Goal: Task Accomplishment & Management: Complete application form

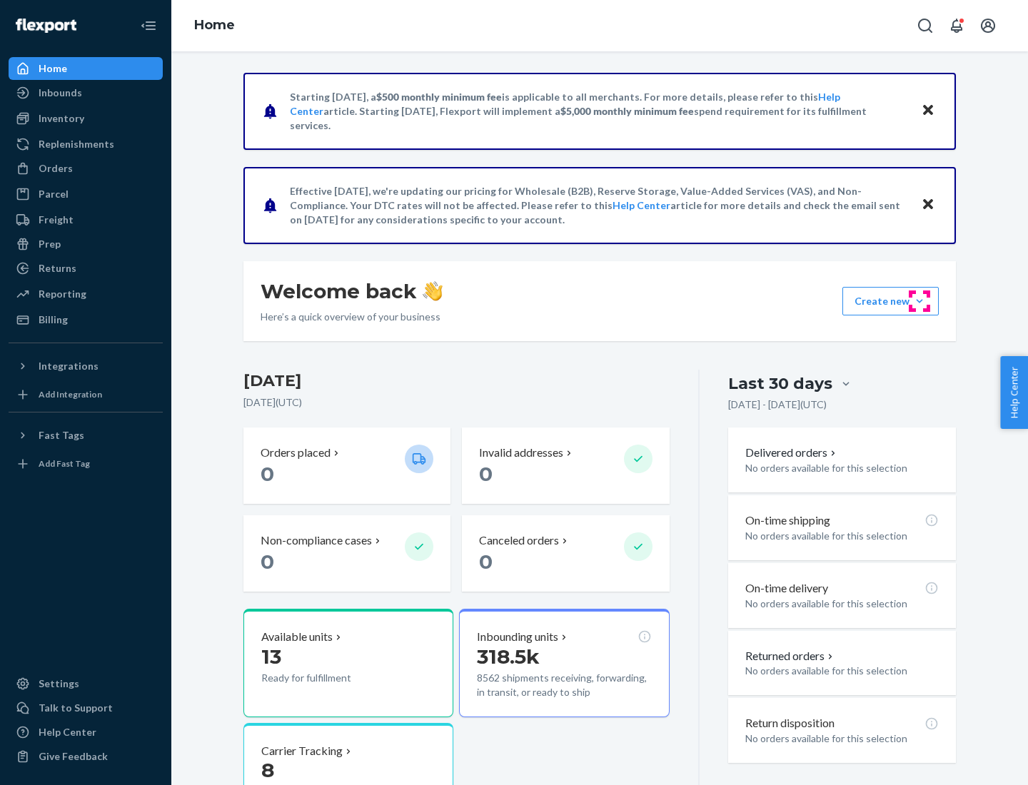
click at [919, 301] on button "Create new Create new inbound Create new order Create new product" at bounding box center [890, 301] width 96 height 29
click at [86, 93] on div "Inbounds" at bounding box center [85, 93] width 151 height 20
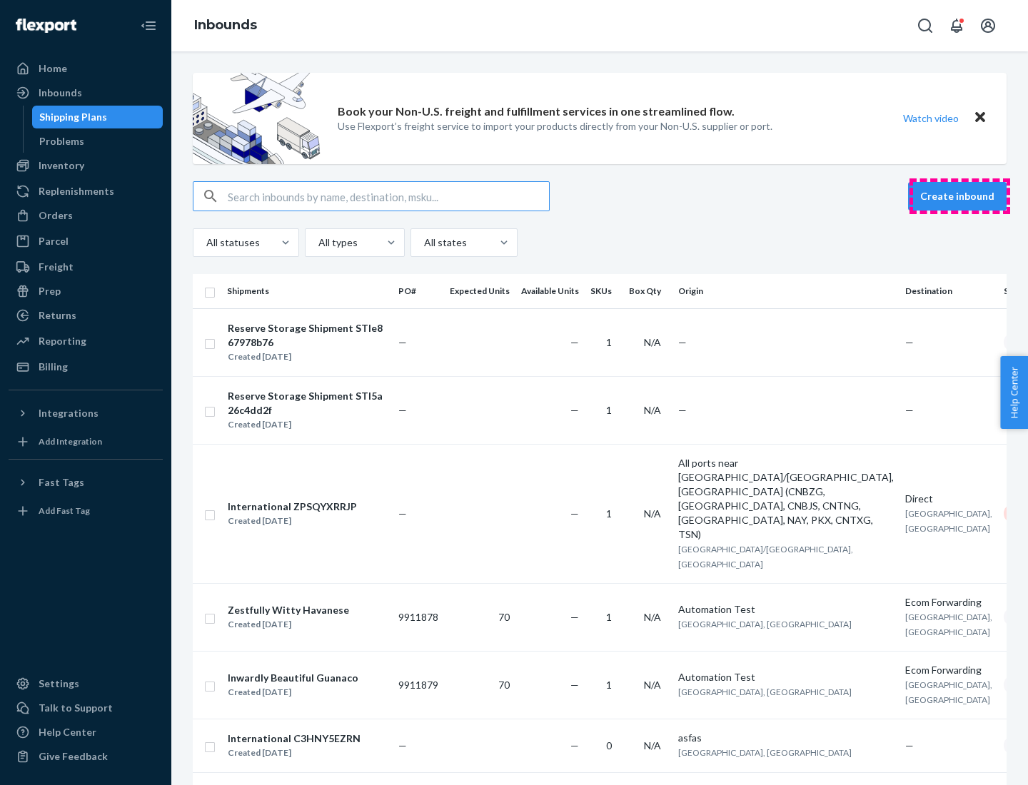
click at [959, 196] on button "Create inbound" at bounding box center [957, 196] width 99 height 29
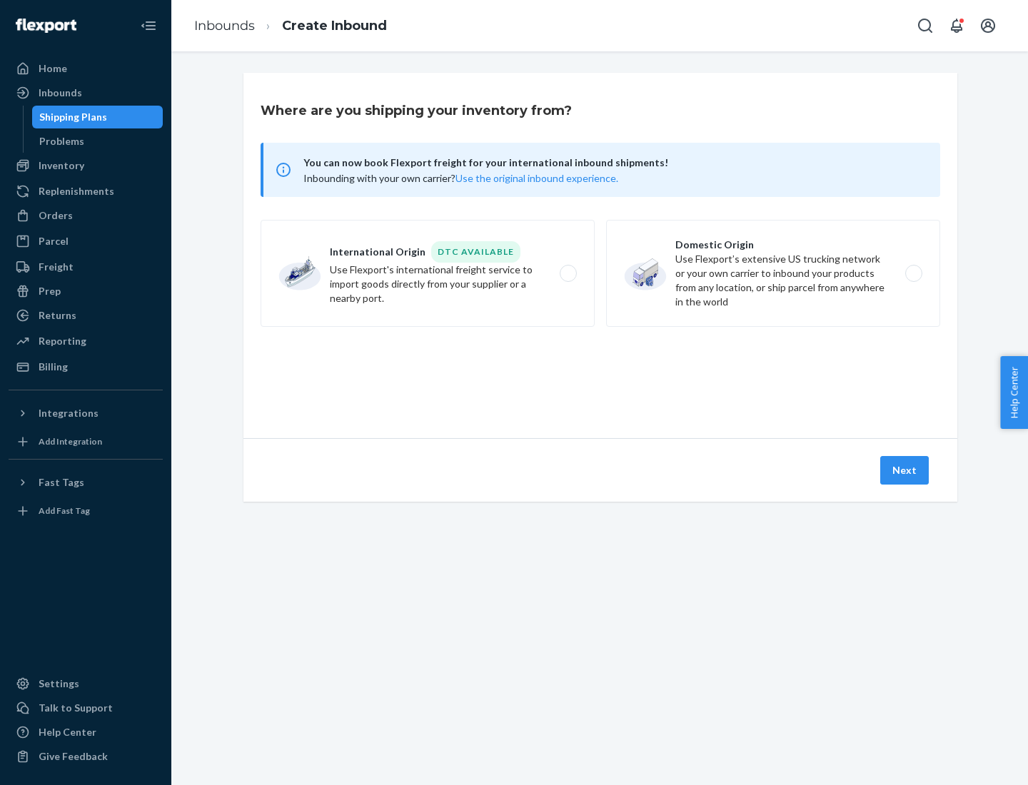
click at [773, 273] on label "Domestic Origin Use Flexport’s extensive US trucking network or your own carrie…" at bounding box center [773, 273] width 334 height 107
click at [913, 273] on input "Domestic Origin Use Flexport’s extensive US trucking network or your own carrie…" at bounding box center [917, 273] width 9 height 9
radio input "true"
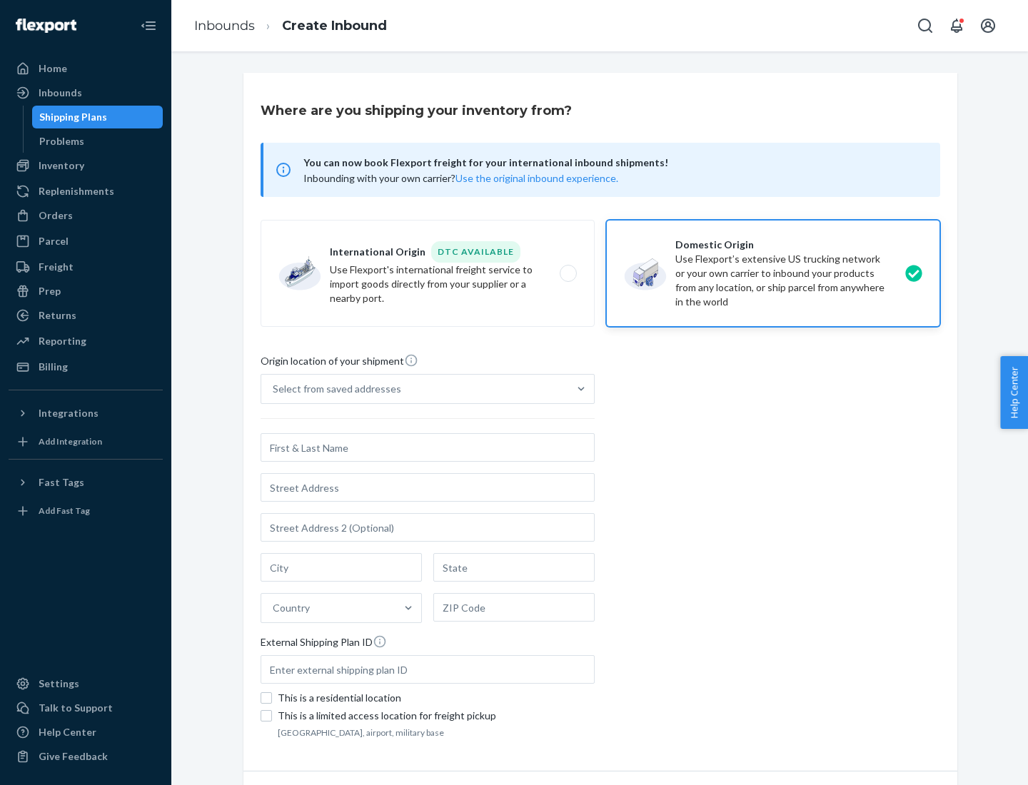
click at [333, 389] on div "Select from saved addresses" at bounding box center [337, 389] width 128 height 14
click at [274, 389] on input "Select from saved addresses" at bounding box center [273, 389] width 1 height 14
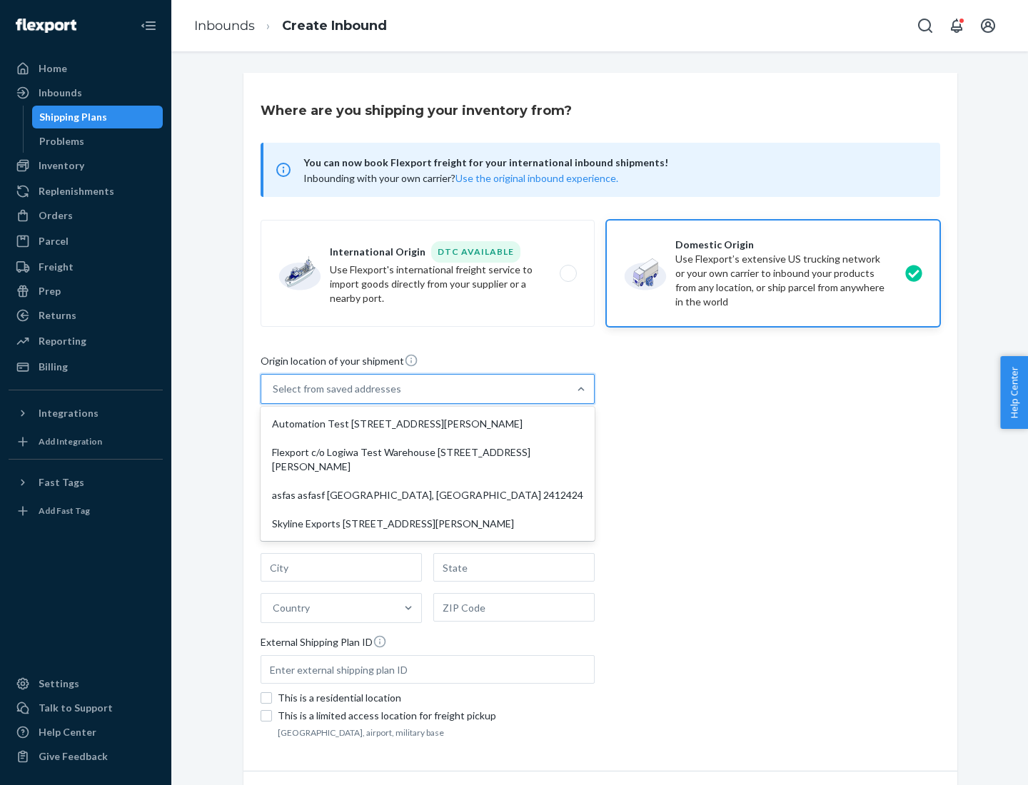
scroll to position [6, 0]
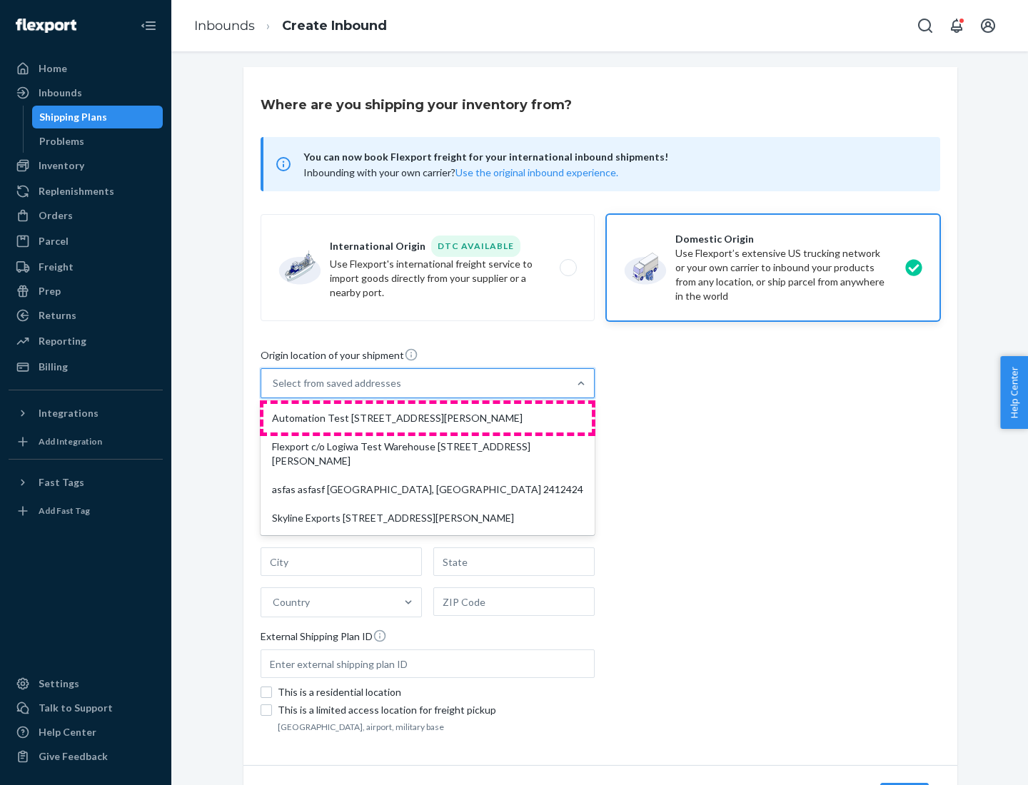
click at [428, 418] on div "Automation Test [STREET_ADDRESS][PERSON_NAME]" at bounding box center [427, 418] width 328 height 29
click at [274, 390] on input "option Automation Test [STREET_ADDRESS][PERSON_NAME] focused, 1 of 4. 4 results…" at bounding box center [273, 383] width 1 height 14
type input "Automation Test"
type input "9th Floor"
type input "[GEOGRAPHIC_DATA]"
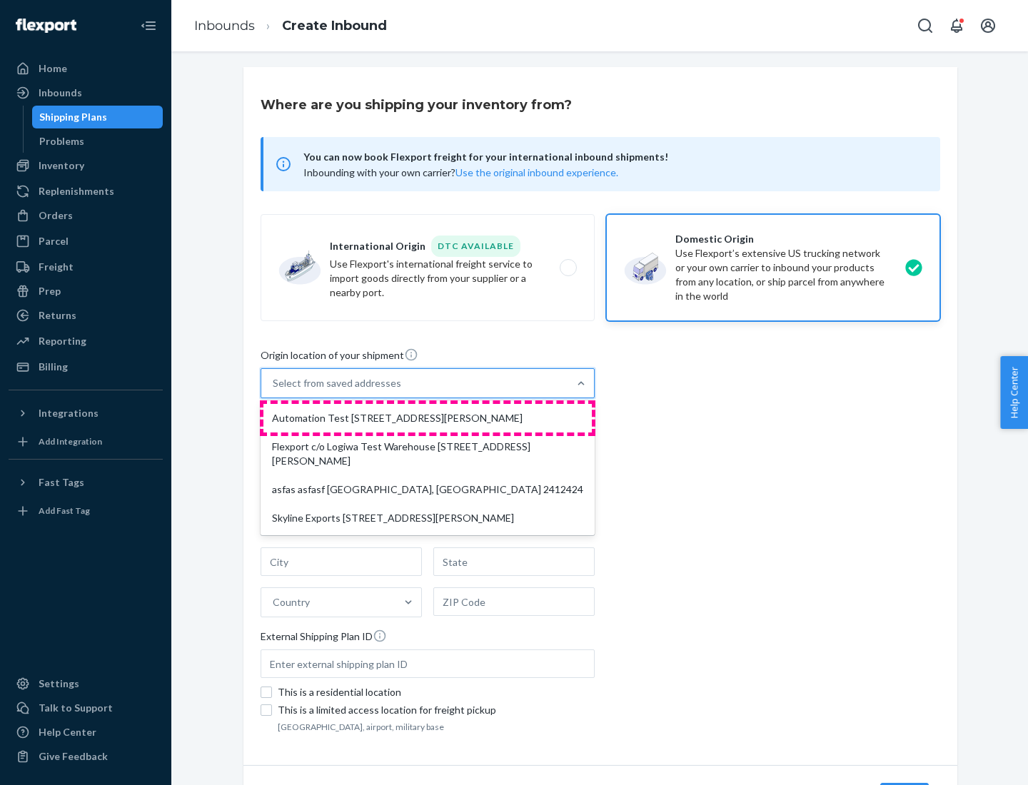
type input "CA"
type input "94104"
type input "[STREET_ADDRESS][PERSON_NAME]"
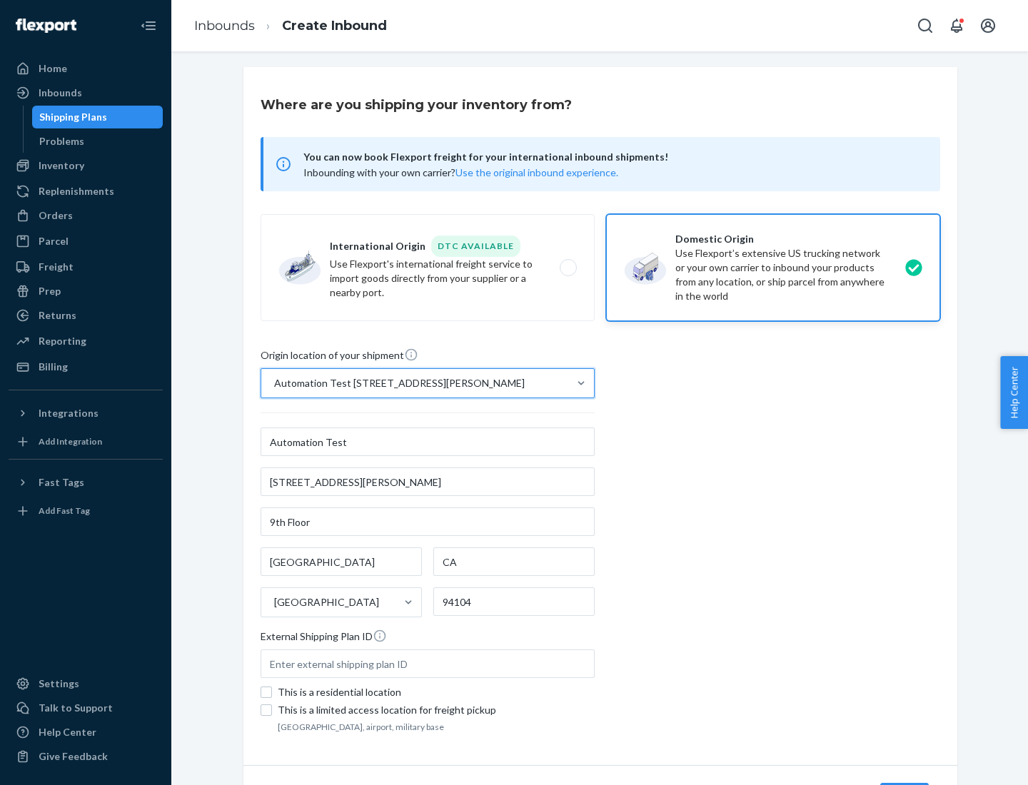
scroll to position [84, 0]
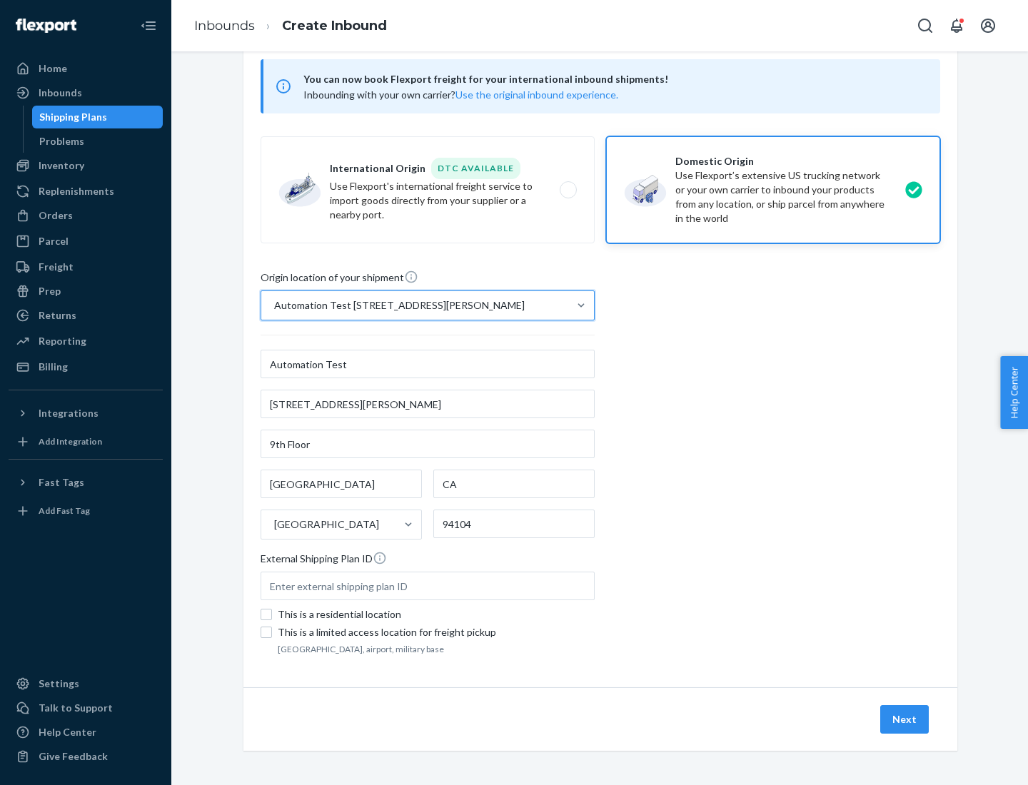
click at [905, 720] on button "Next" at bounding box center [904, 719] width 49 height 29
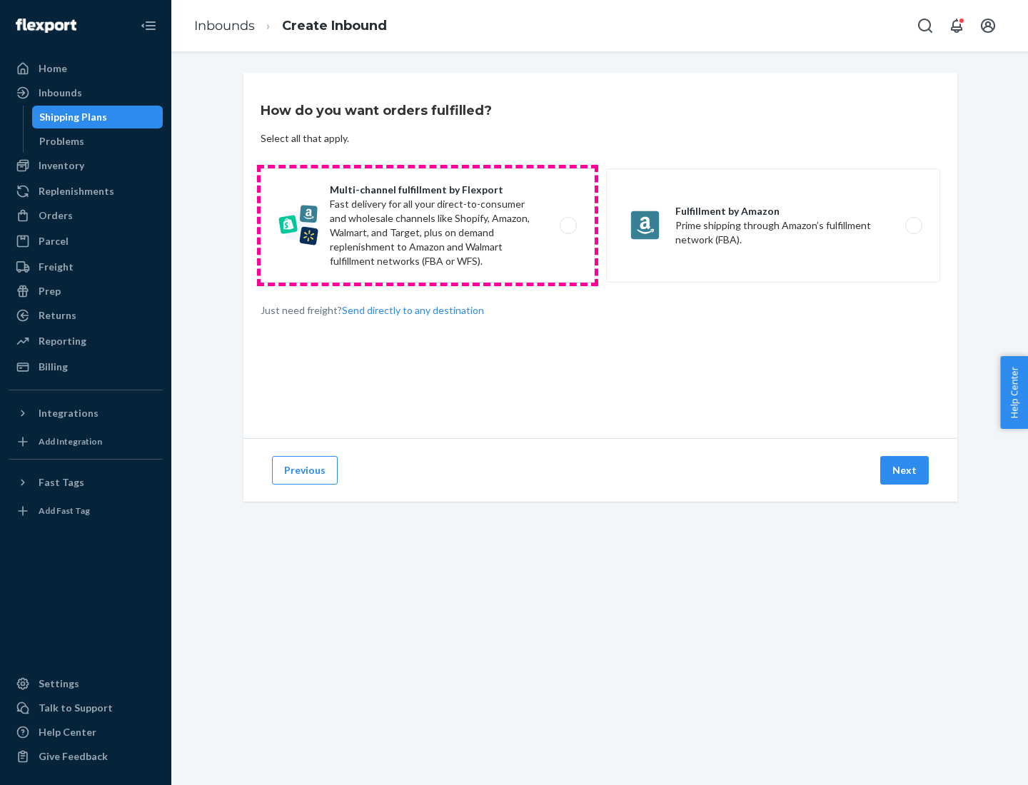
click at [428, 226] on label "Multi-channel fulfillment by Flexport Fast delivery for all your direct-to-cons…" at bounding box center [428, 225] width 334 height 114
click at [568, 226] on input "Multi-channel fulfillment by Flexport Fast delivery for all your direct-to-cons…" at bounding box center [572, 225] width 9 height 9
radio input "true"
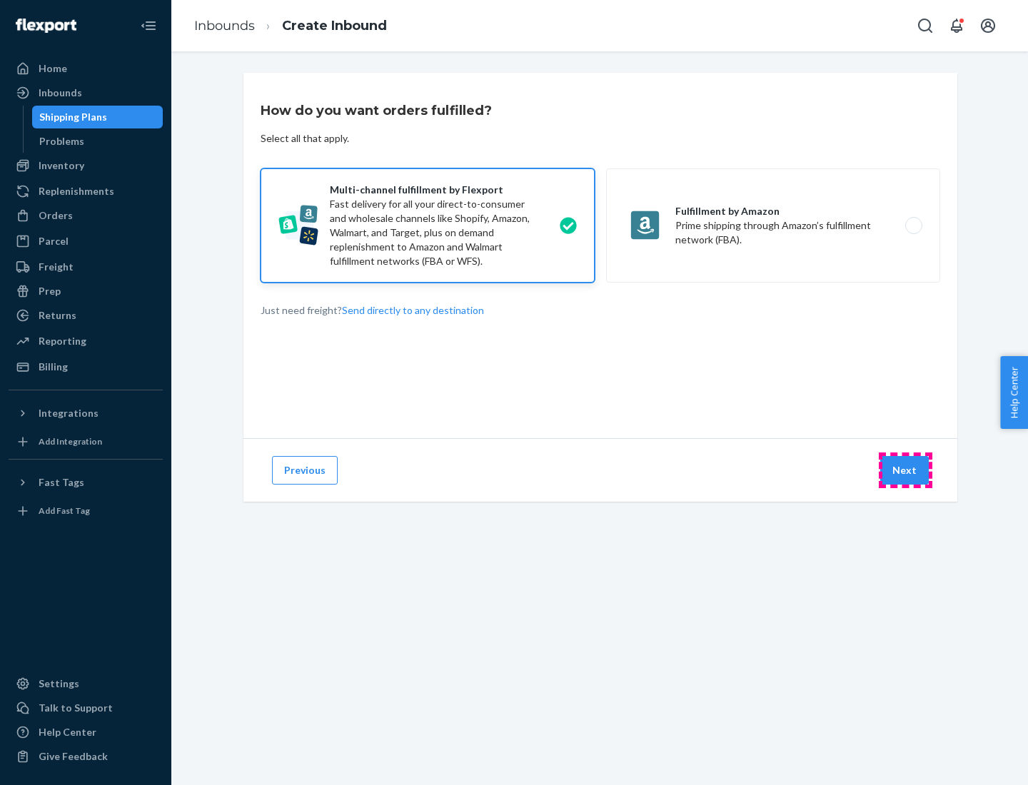
click at [905, 470] on button "Next" at bounding box center [904, 470] width 49 height 29
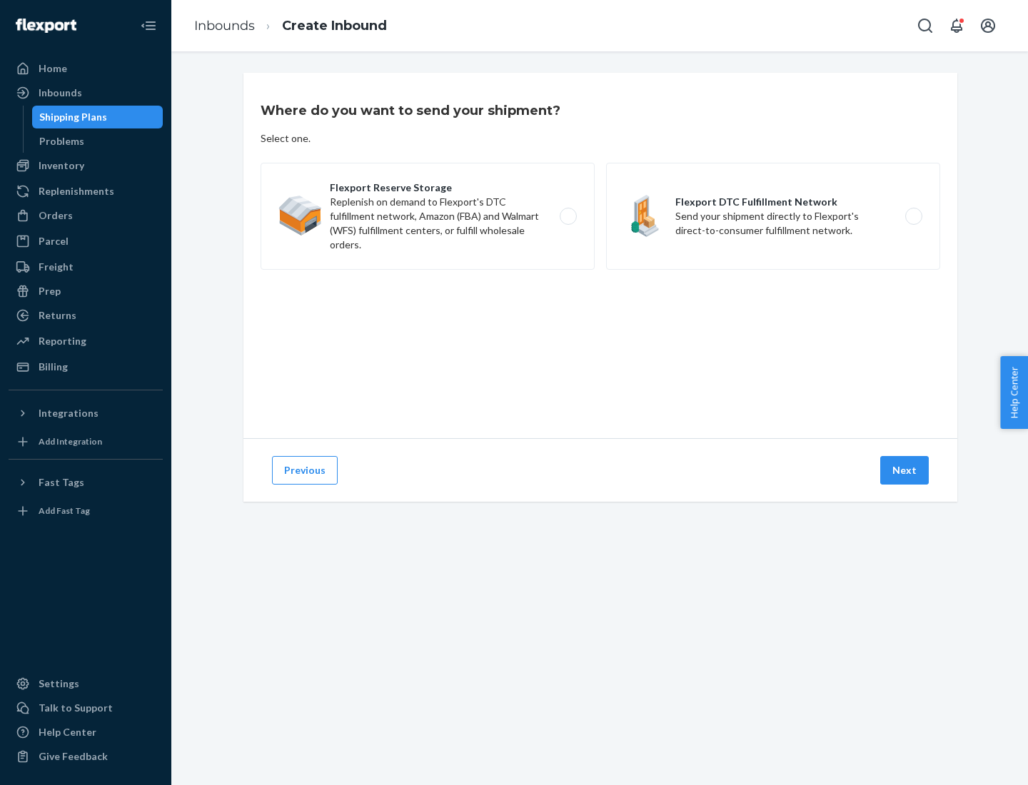
click at [773, 216] on label "Flexport DTC Fulfillment Network Send your shipment directly to Flexport's dire…" at bounding box center [773, 216] width 334 height 107
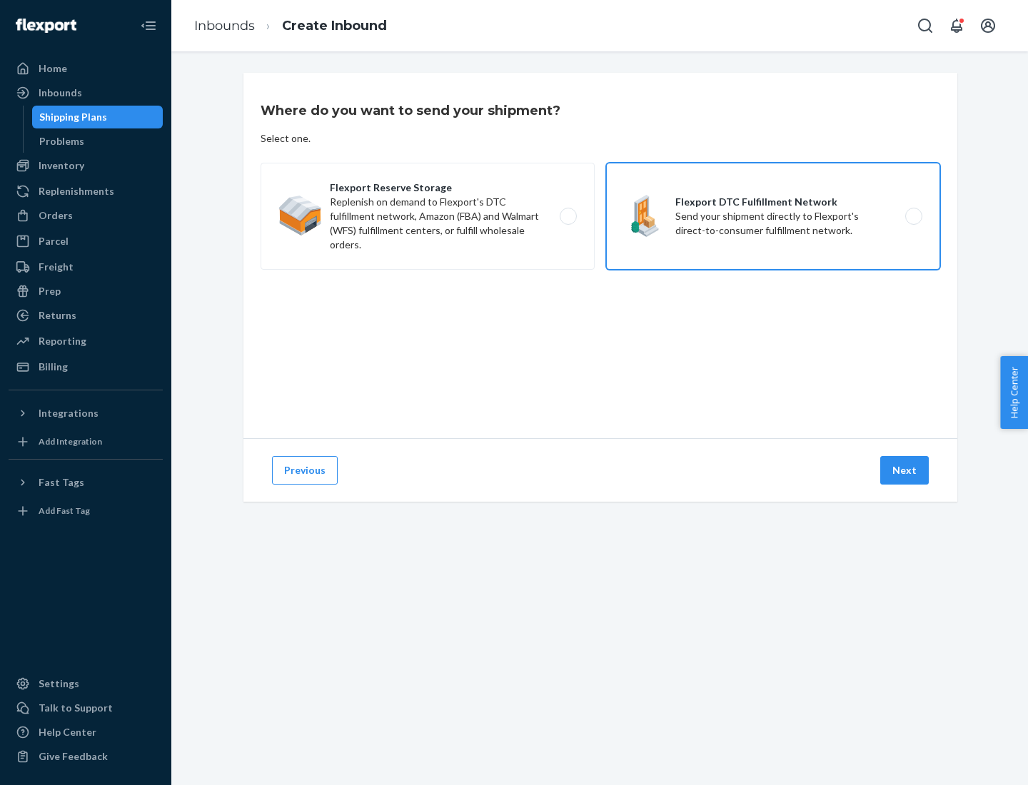
click at [913, 216] on input "Flexport DTC Fulfillment Network Send your shipment directly to Flexport's dire…" at bounding box center [917, 216] width 9 height 9
radio input "true"
click at [905, 470] on button "Next" at bounding box center [904, 470] width 49 height 29
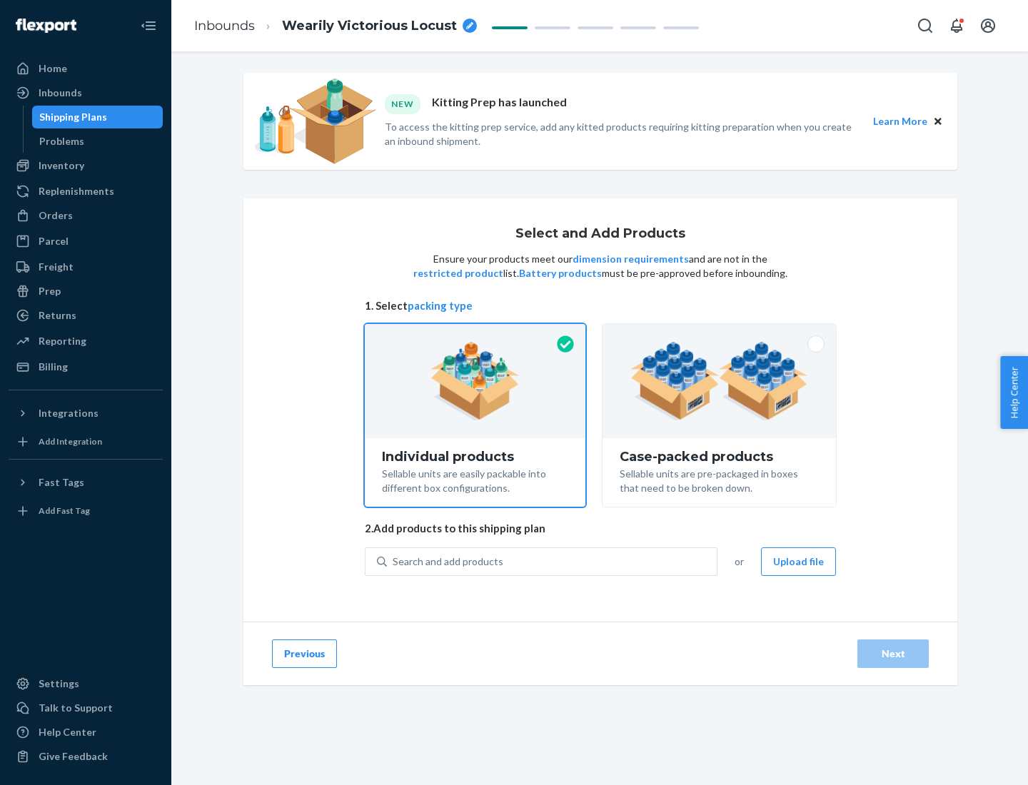
click at [720, 381] on img at bounding box center [719, 381] width 178 height 79
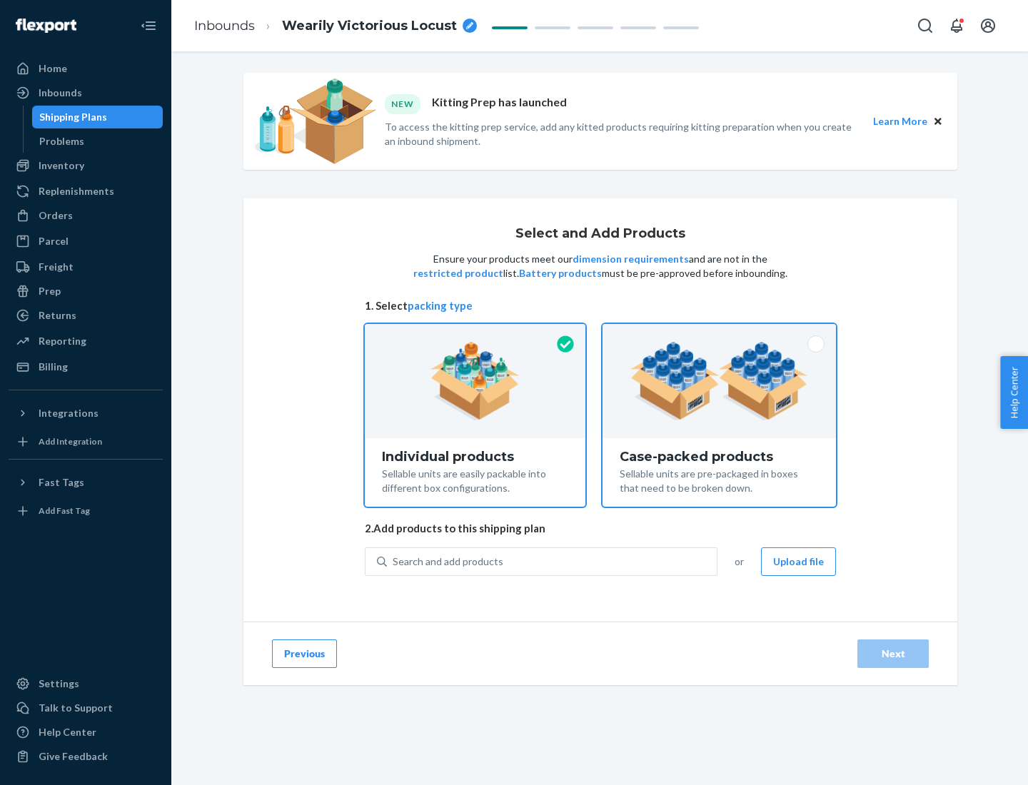
click at [720, 333] on input "Case-packed products Sellable units are pre-packaged in boxes that need to be b…" at bounding box center [719, 328] width 9 height 9
radio input "true"
radio input "false"
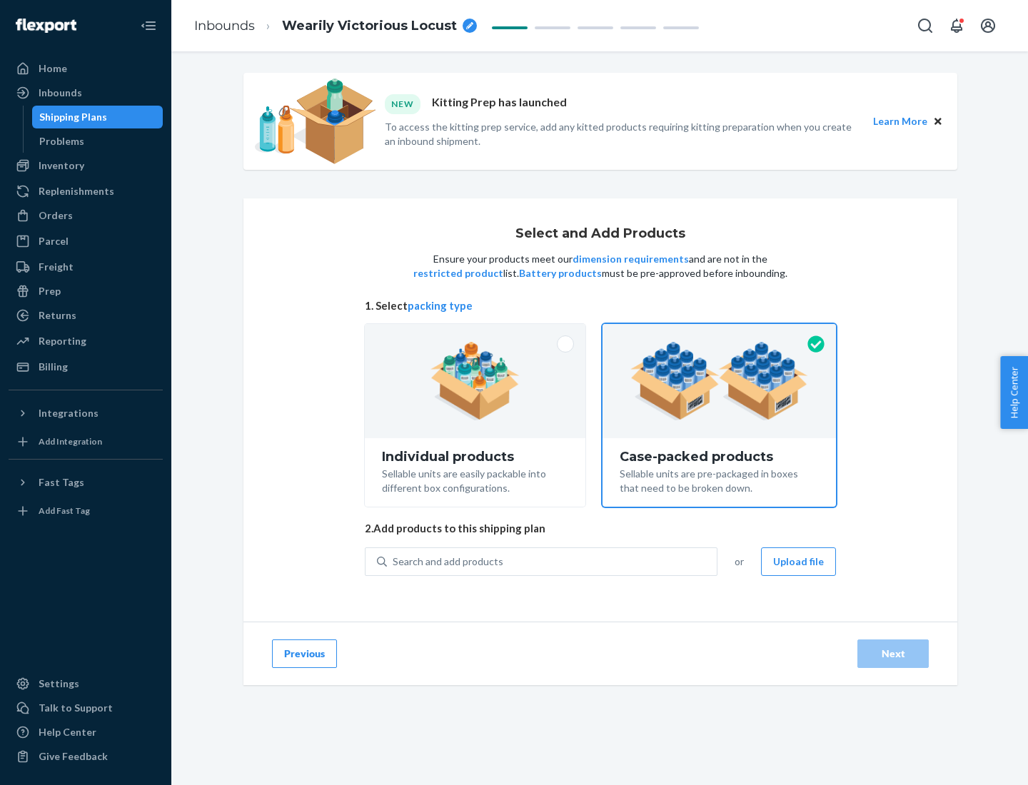
click at [553, 561] on div "Search and add products" at bounding box center [552, 562] width 330 height 26
click at [394, 561] on input "Search and add products" at bounding box center [393, 562] width 1 height 14
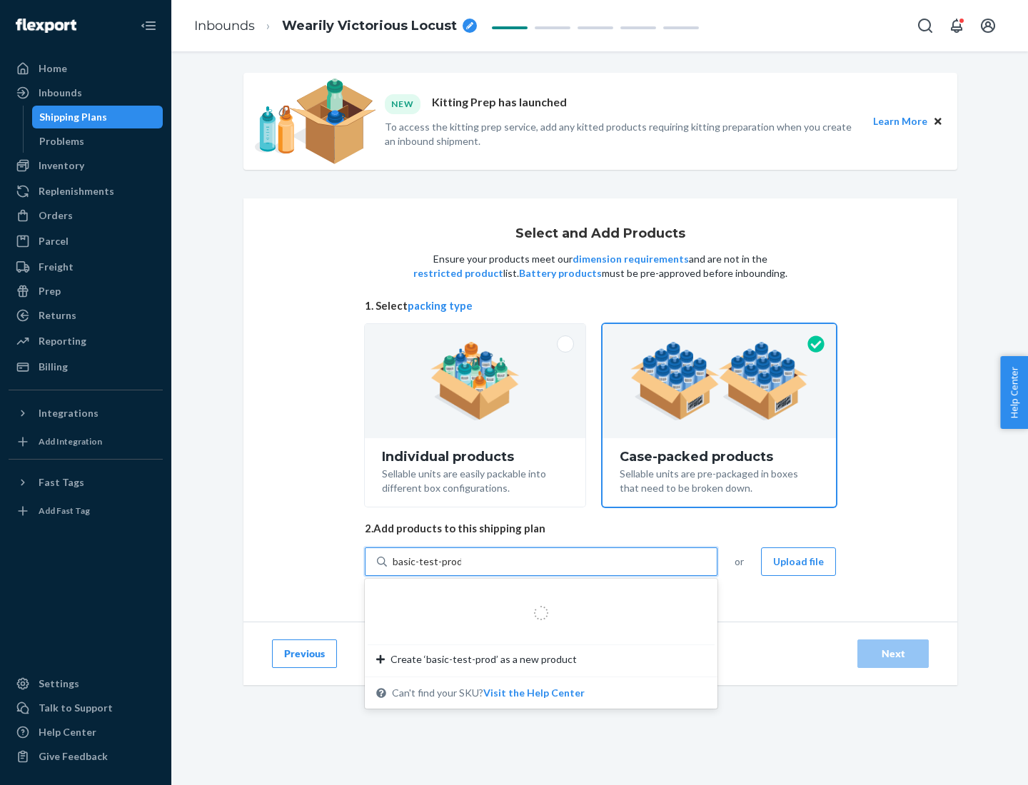
type input "basic-test-product-1"
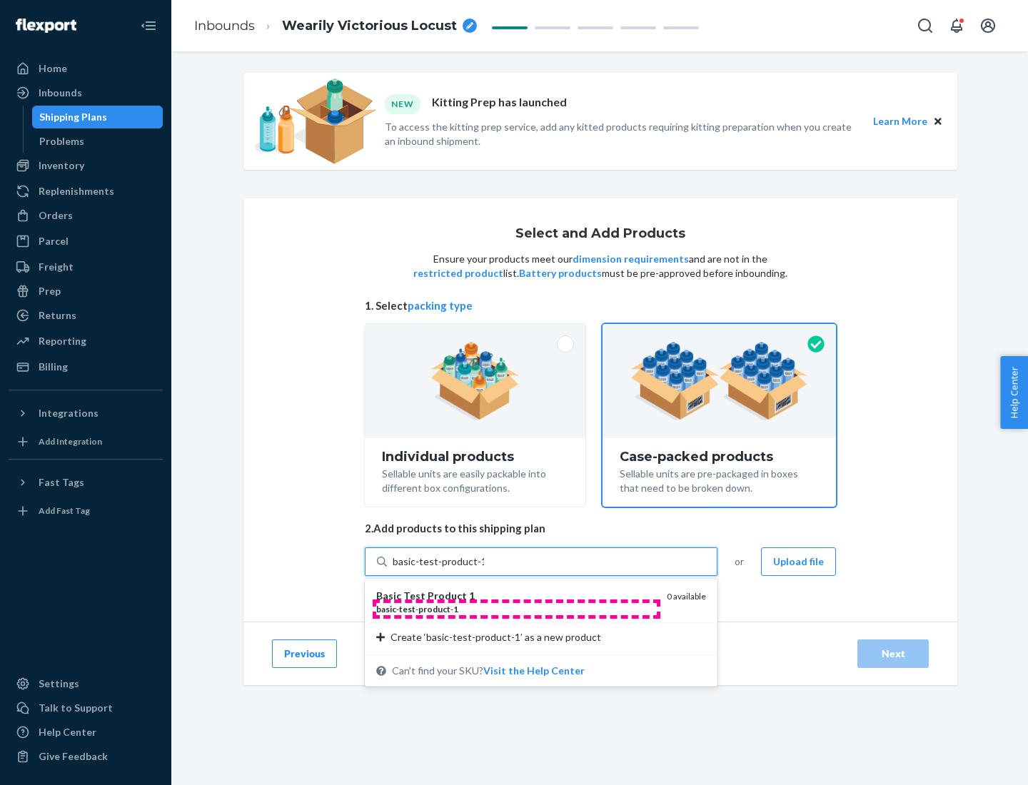
click at [516, 609] on div "basic - test - product - 1" at bounding box center [515, 609] width 279 height 12
click at [484, 569] on input "basic-test-product-1" at bounding box center [438, 562] width 91 height 14
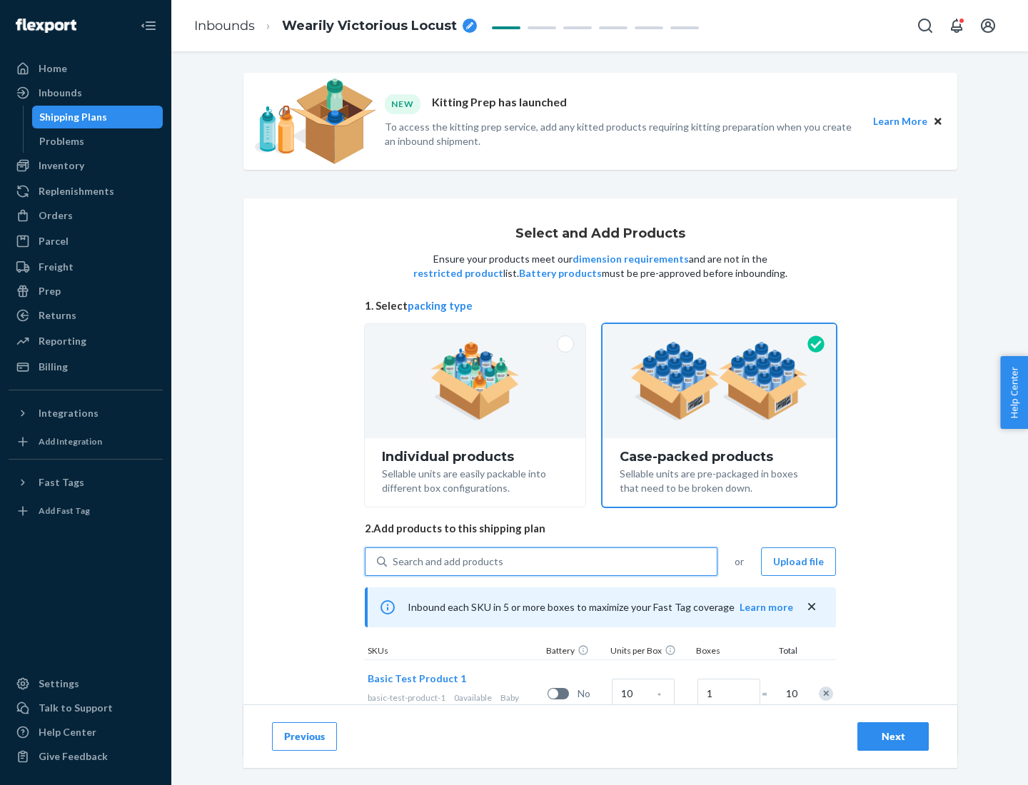
scroll to position [51, 0]
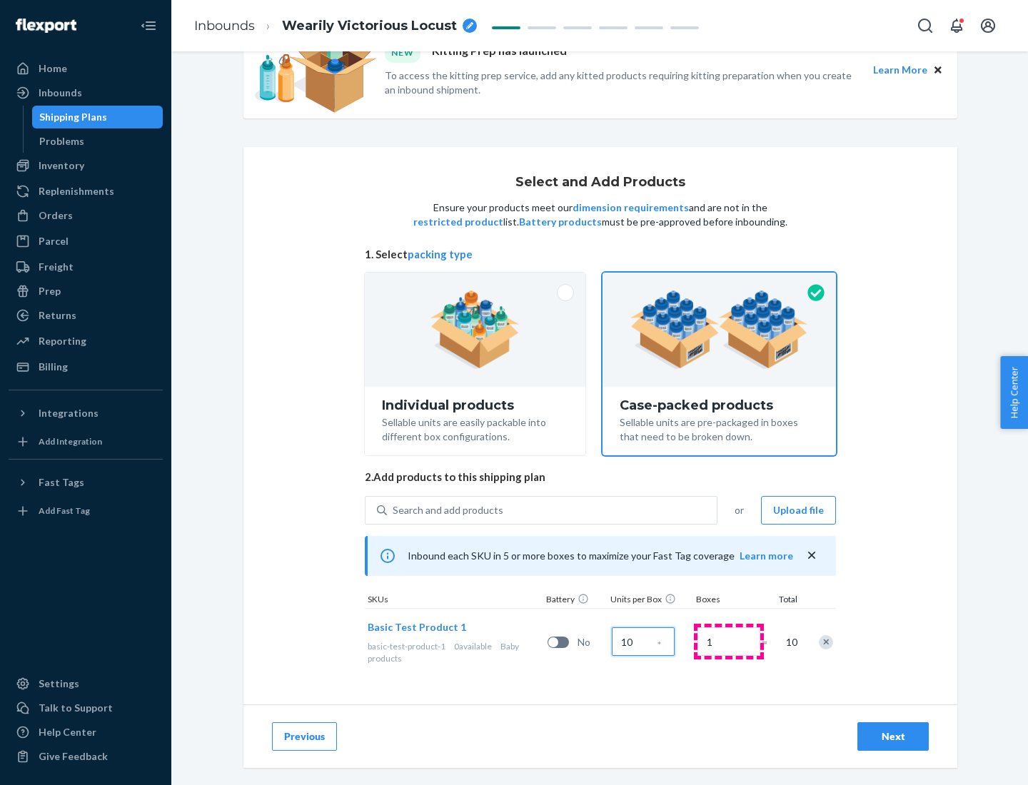
type input "10"
type input "7"
click at [893, 737] on div "Next" at bounding box center [892, 737] width 47 height 14
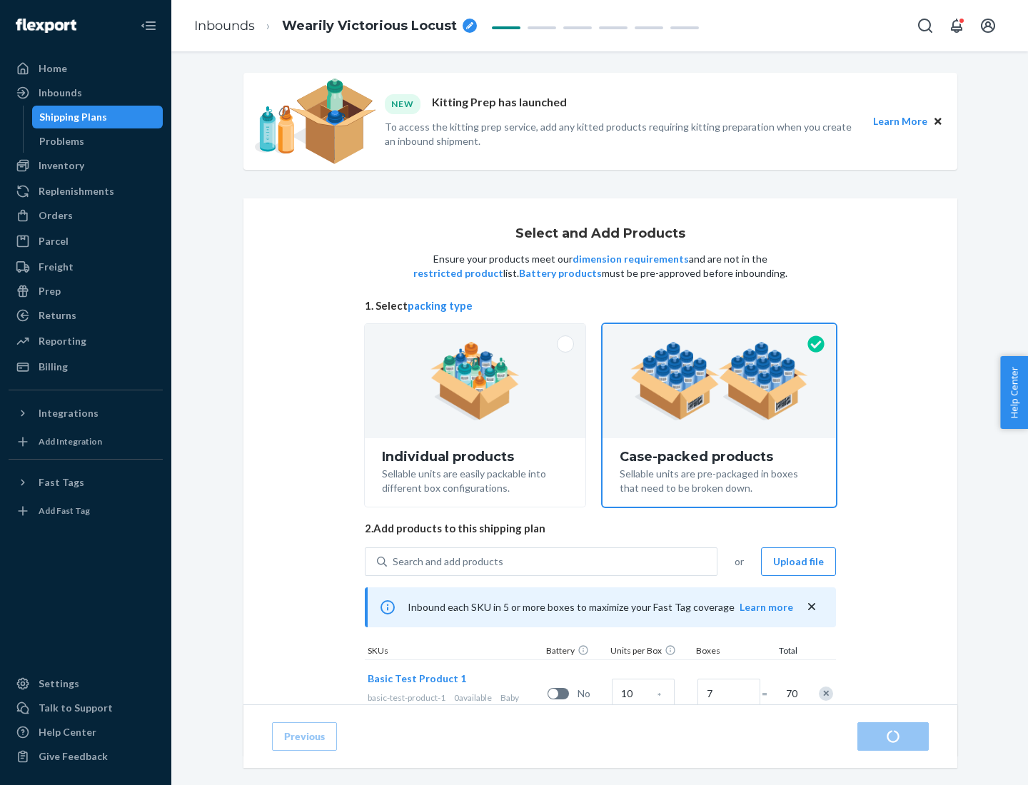
radio input "true"
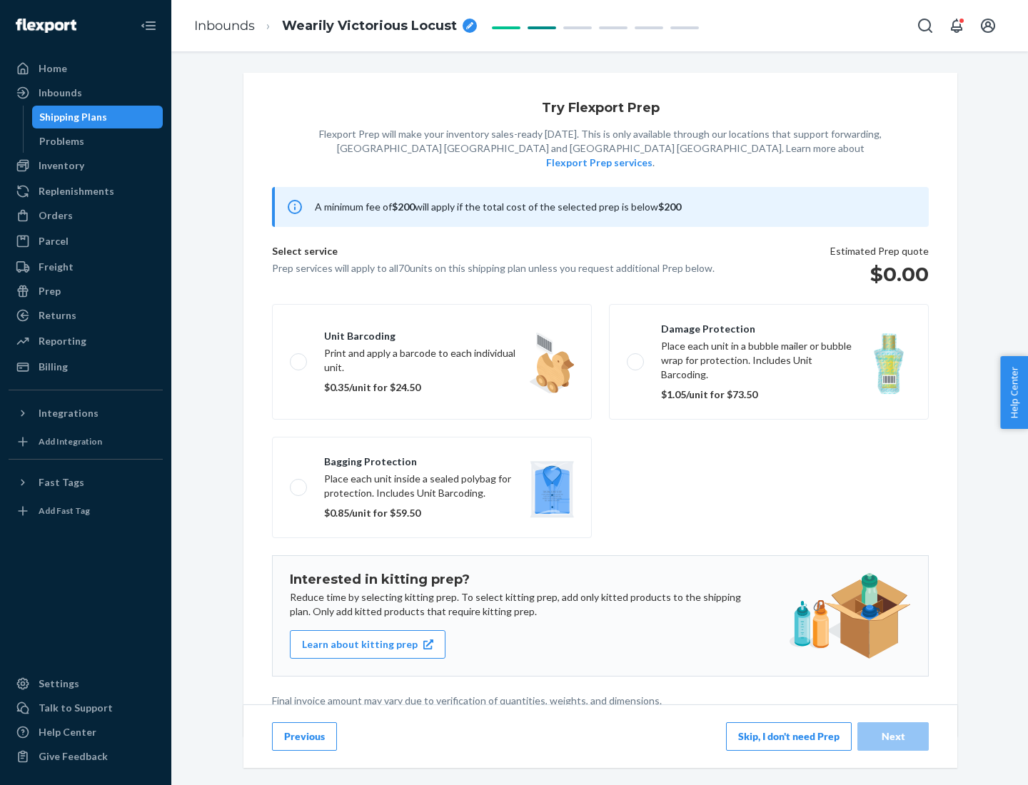
scroll to position [4, 0]
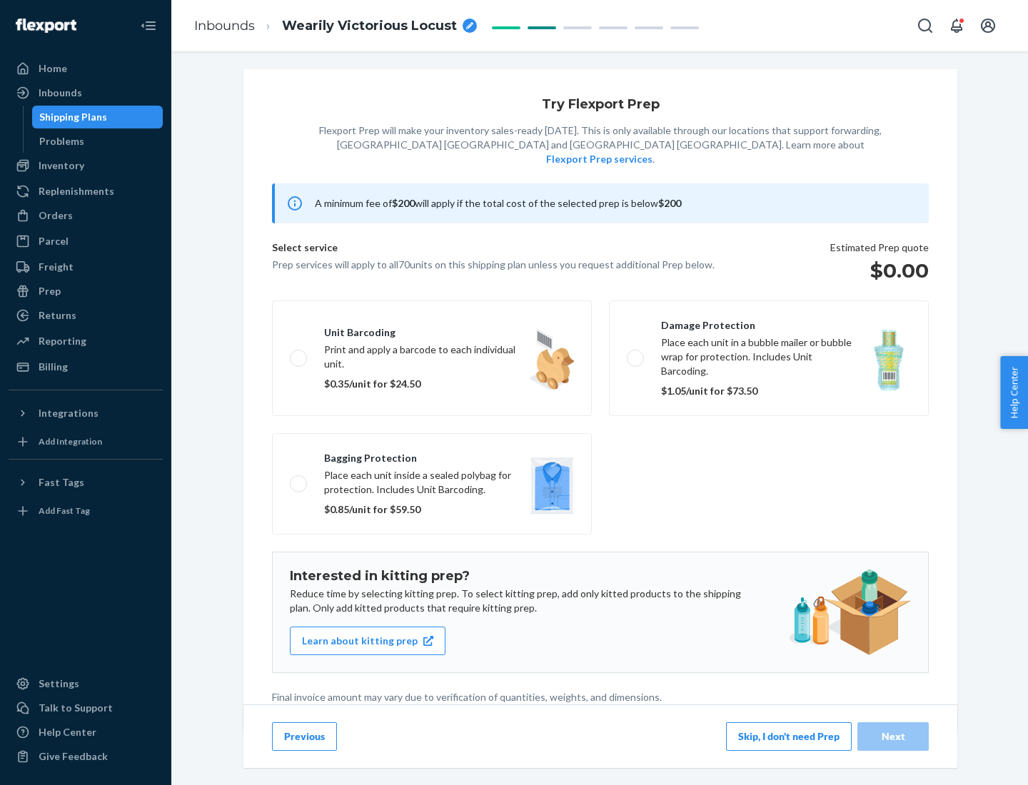
click at [432, 455] on label "Bagging protection Place each unit inside a sealed polybag for protection. Incl…" at bounding box center [432, 483] width 320 height 101
click at [299, 479] on input "Bagging protection Place each unit inside a sealed polybag for protection. Incl…" at bounding box center [294, 483] width 9 height 9
checkbox input "true"
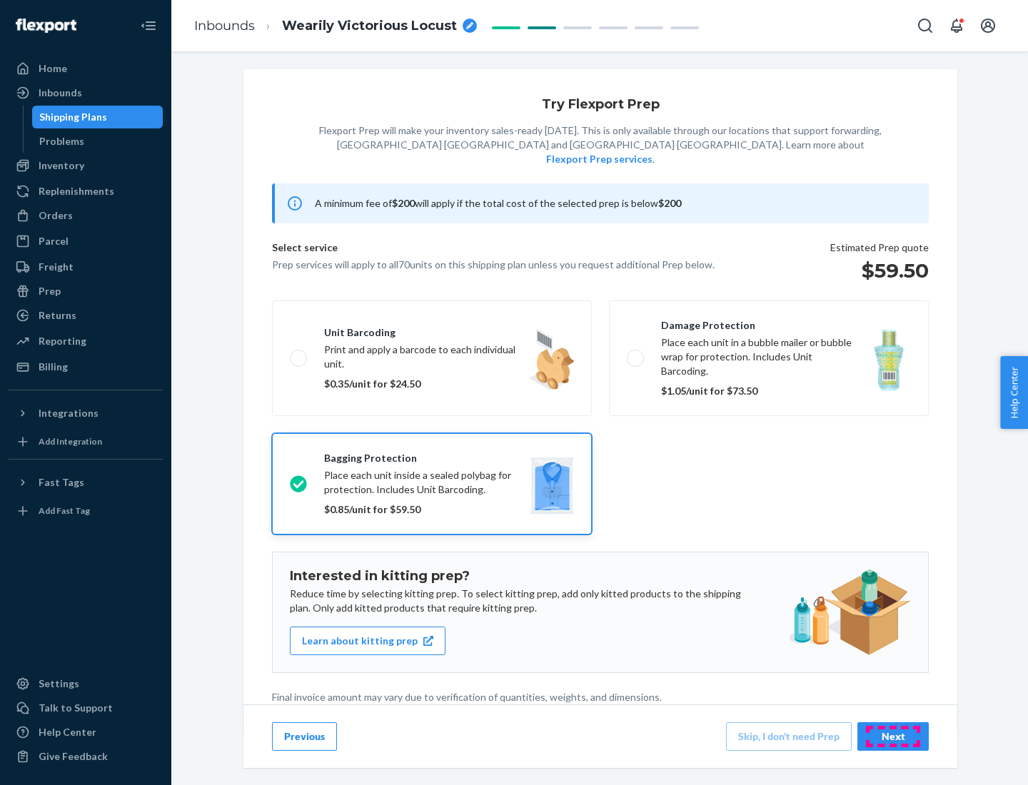
click at [893, 736] on div "Next" at bounding box center [892, 737] width 47 height 14
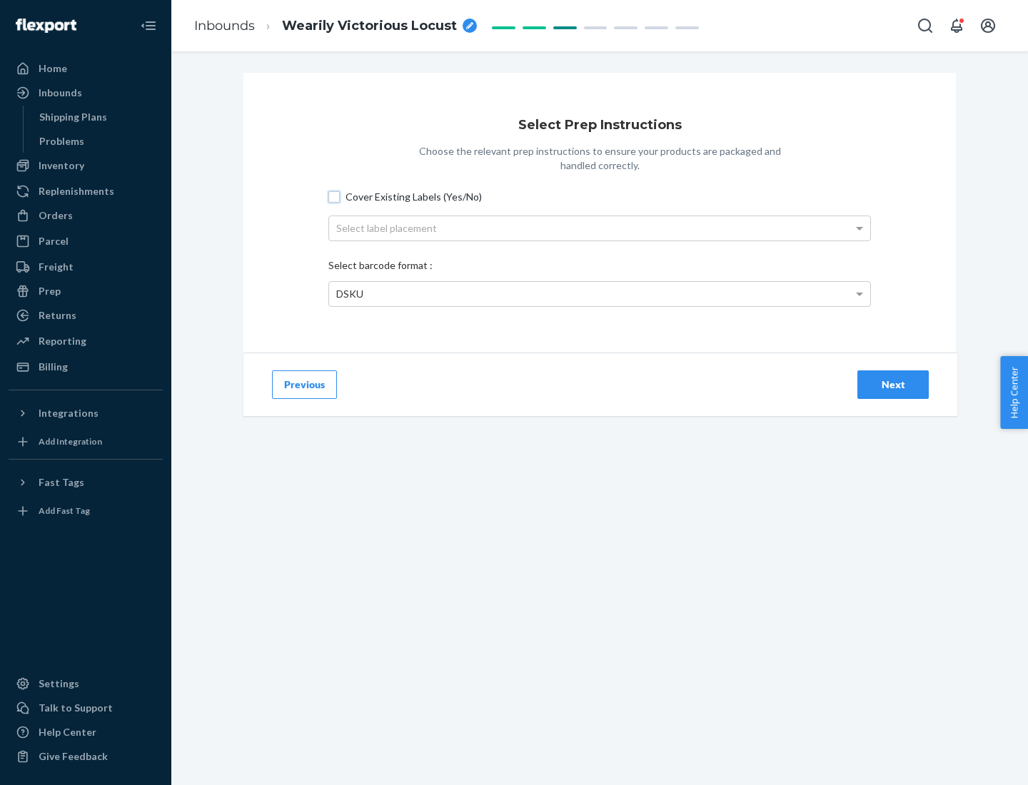
click at [334, 196] on input "Cover Existing Labels (Yes/No)" at bounding box center [333, 196] width 11 height 11
checkbox input "true"
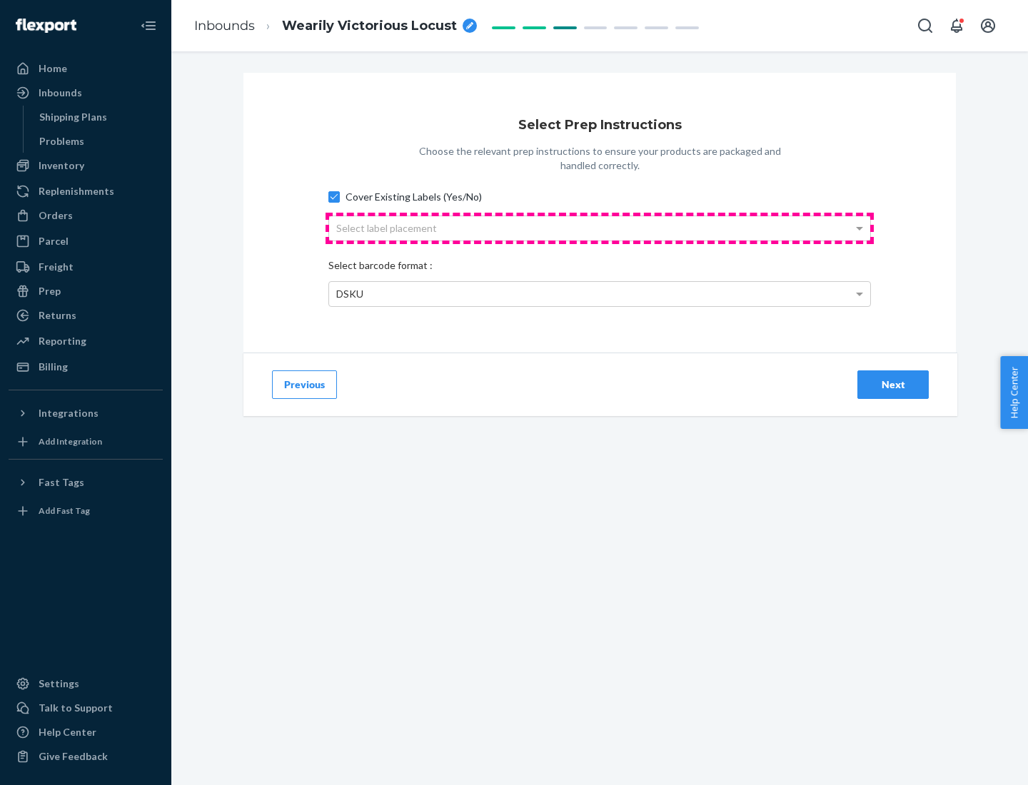
click at [600, 228] on div "Select label placement" at bounding box center [599, 228] width 541 height 24
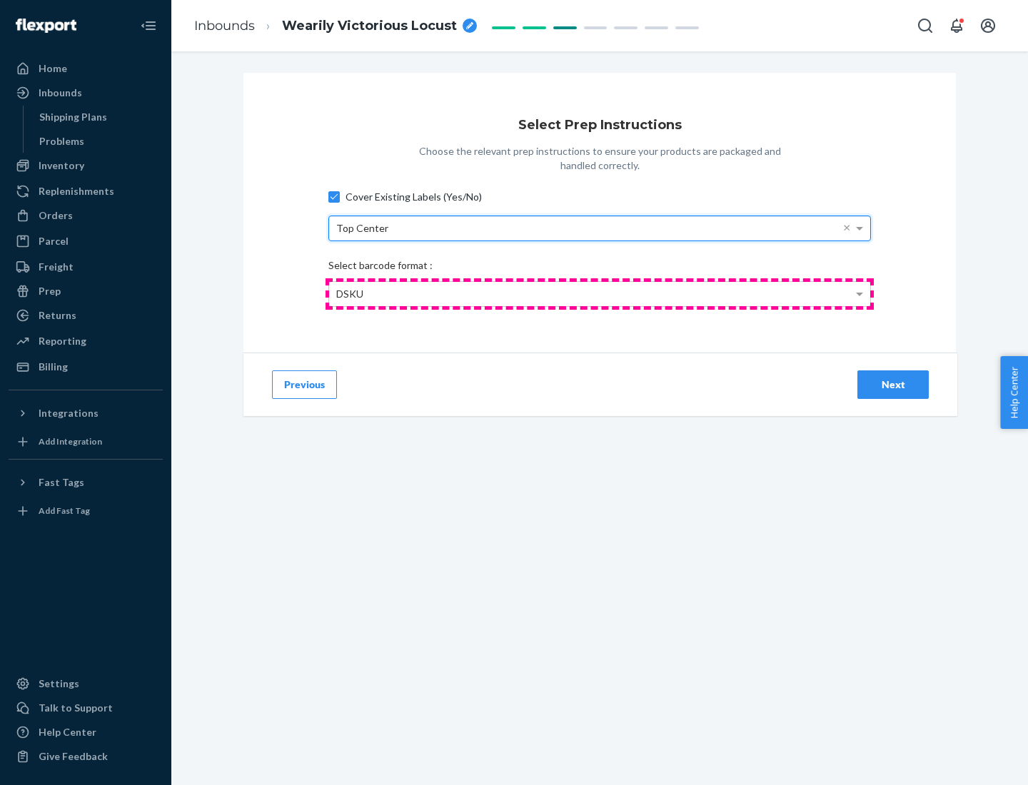
click at [600, 293] on div "DSKU" at bounding box center [599, 294] width 541 height 24
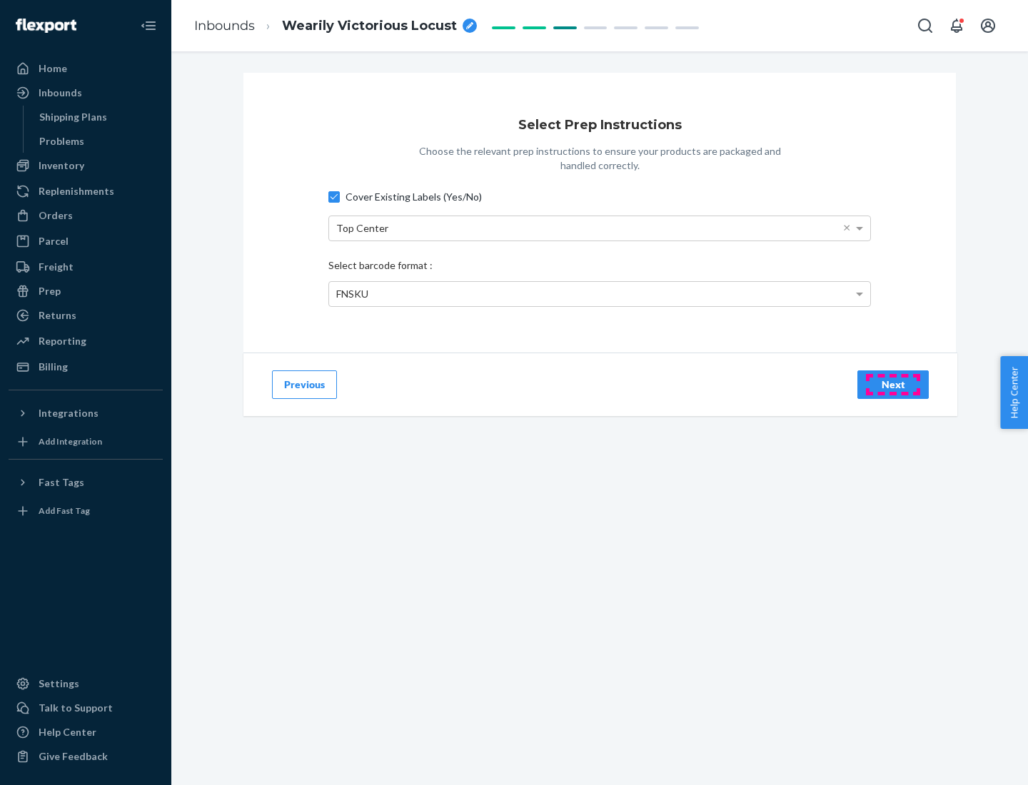
click at [893, 384] on div "Next" at bounding box center [892, 385] width 47 height 14
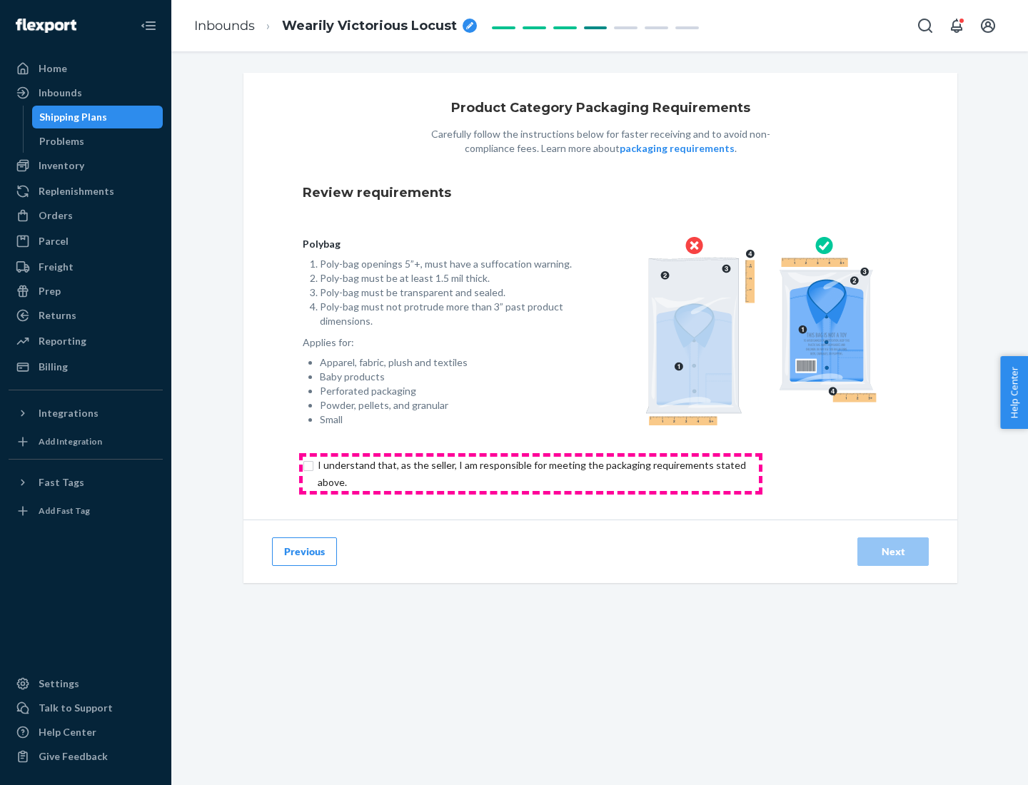
click at [530, 473] on input "checkbox" at bounding box center [540, 474] width 475 height 34
checkbox input "true"
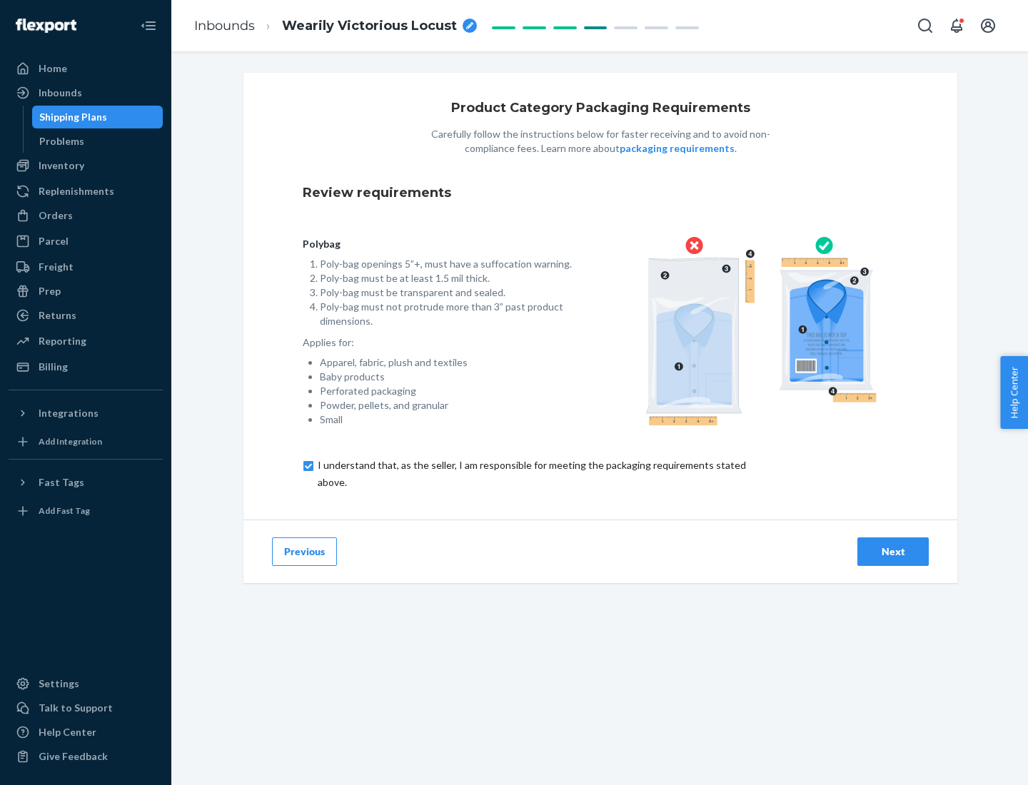
click at [893, 551] on div "Next" at bounding box center [892, 552] width 47 height 14
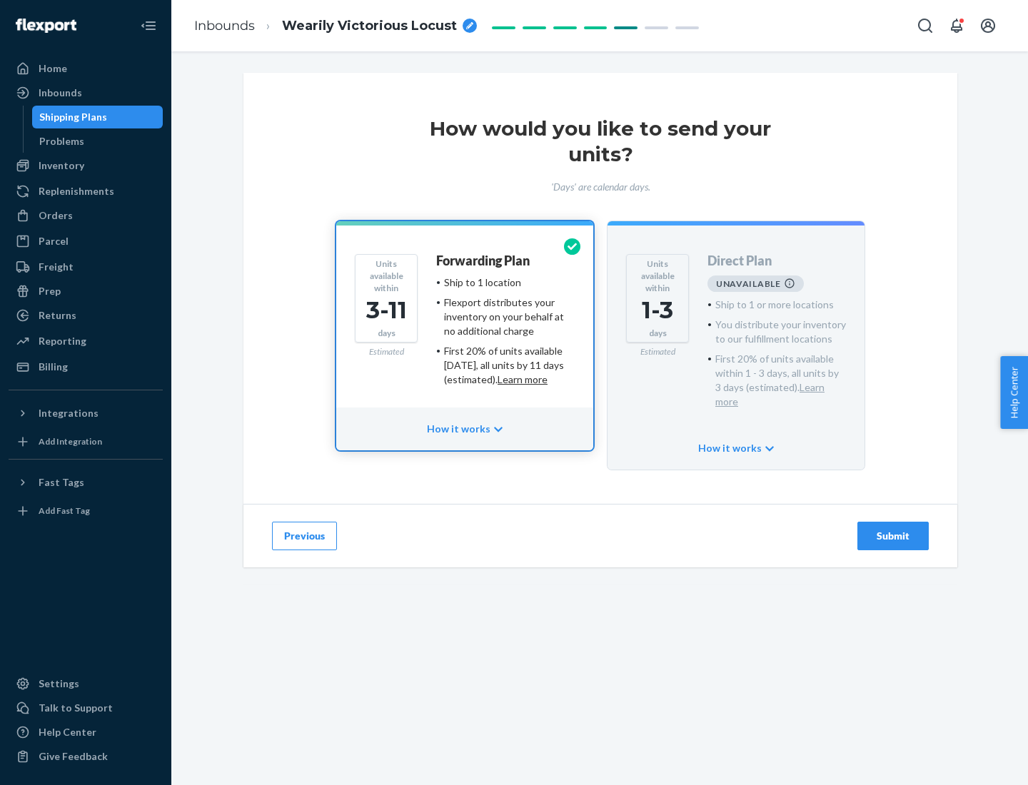
click at [484, 261] on h4 "Forwarding Plan" at bounding box center [483, 261] width 94 height 14
click at [893, 529] on div "Submit" at bounding box center [892, 536] width 47 height 14
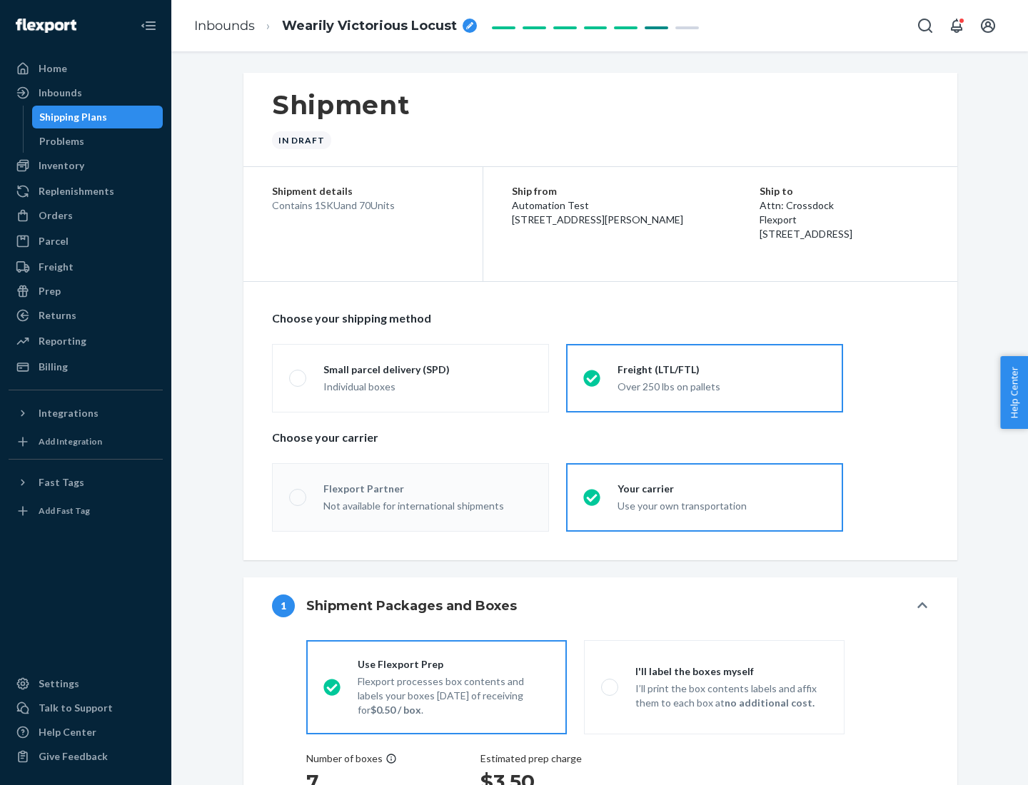
radio input "true"
radio input "false"
radio input "true"
radio input "false"
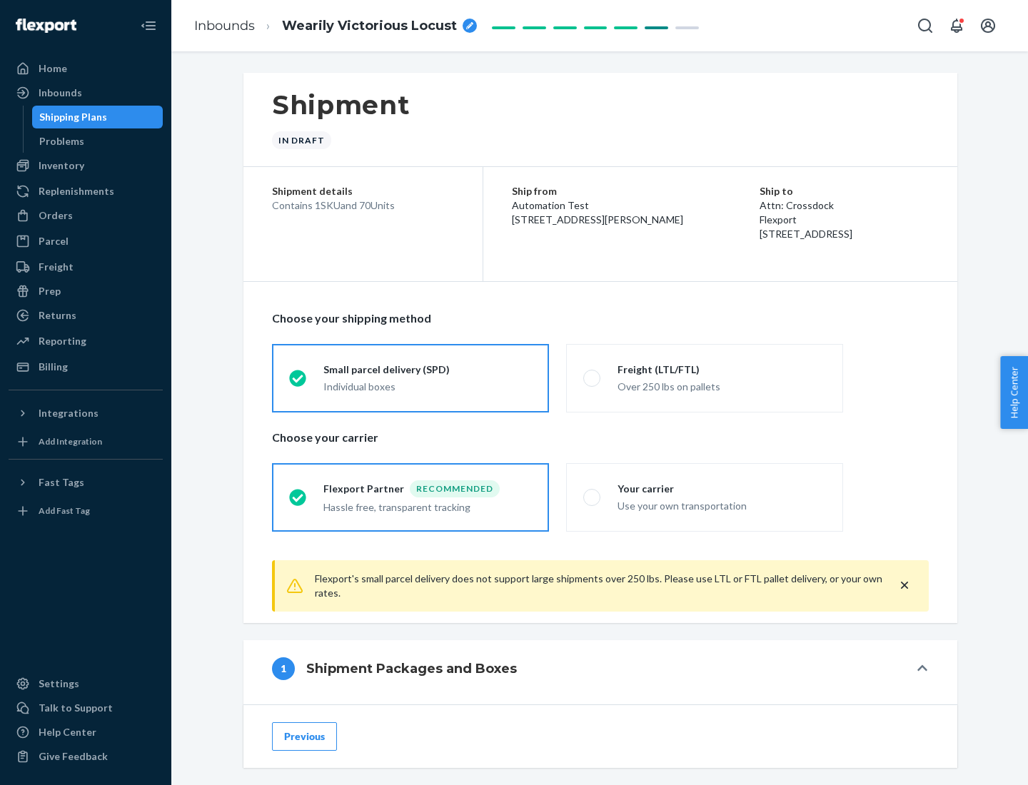
click at [705, 378] on div "Over 250 lbs on pallets" at bounding box center [721, 385] width 208 height 17
click at [593, 378] on input "Freight (LTL/FTL) Over 250 lbs on pallets" at bounding box center [587, 377] width 9 height 9
radio input "true"
radio input "false"
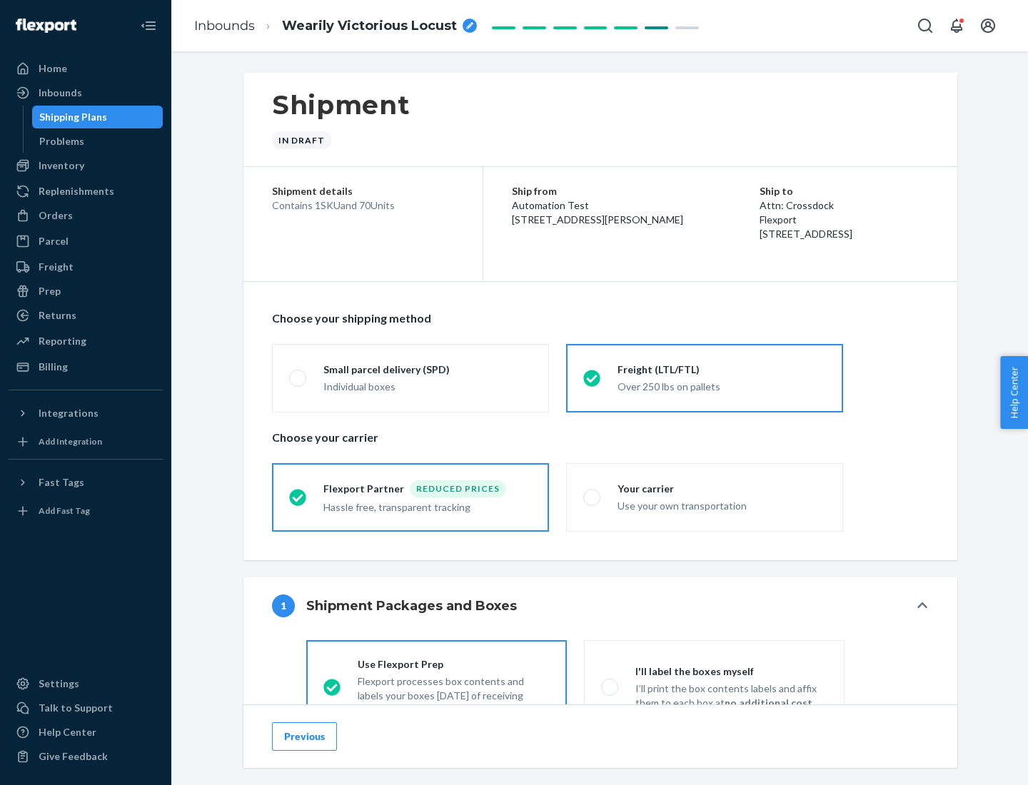
scroll to position [79, 0]
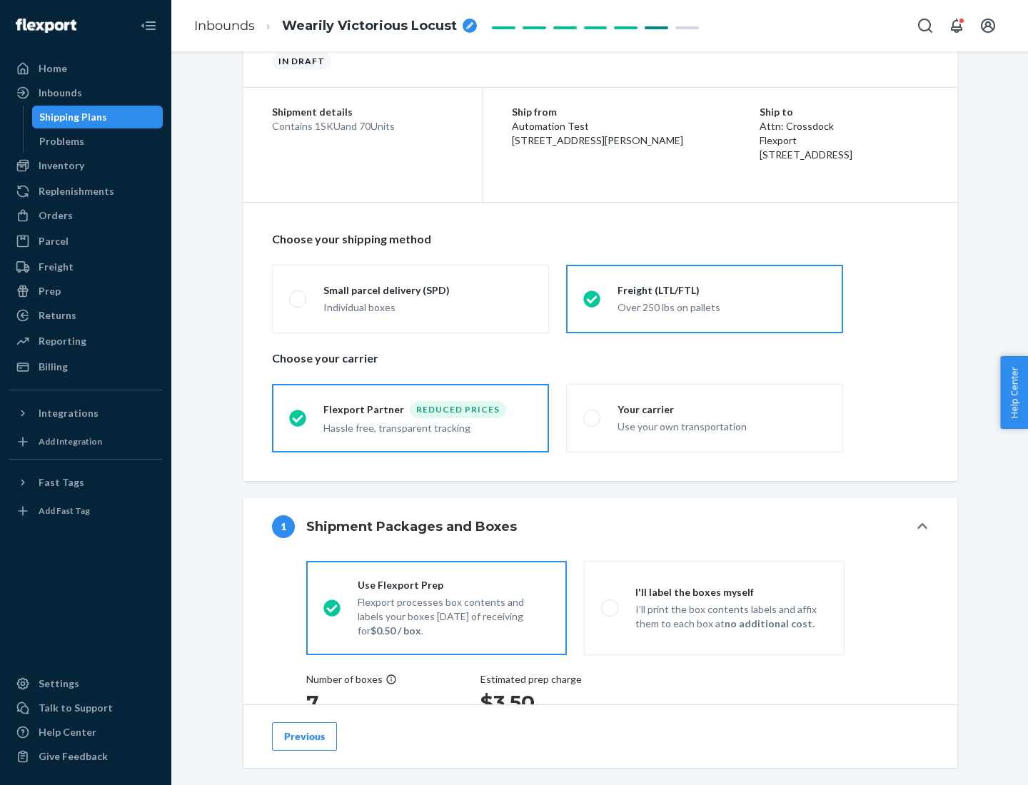
click at [410, 418] on div "Hassle free, transparent tracking" at bounding box center [427, 426] width 208 height 17
click at [298, 418] on input "Flexport Partner Reduced prices Hassle free, transparent tracking" at bounding box center [293, 417] width 9 height 9
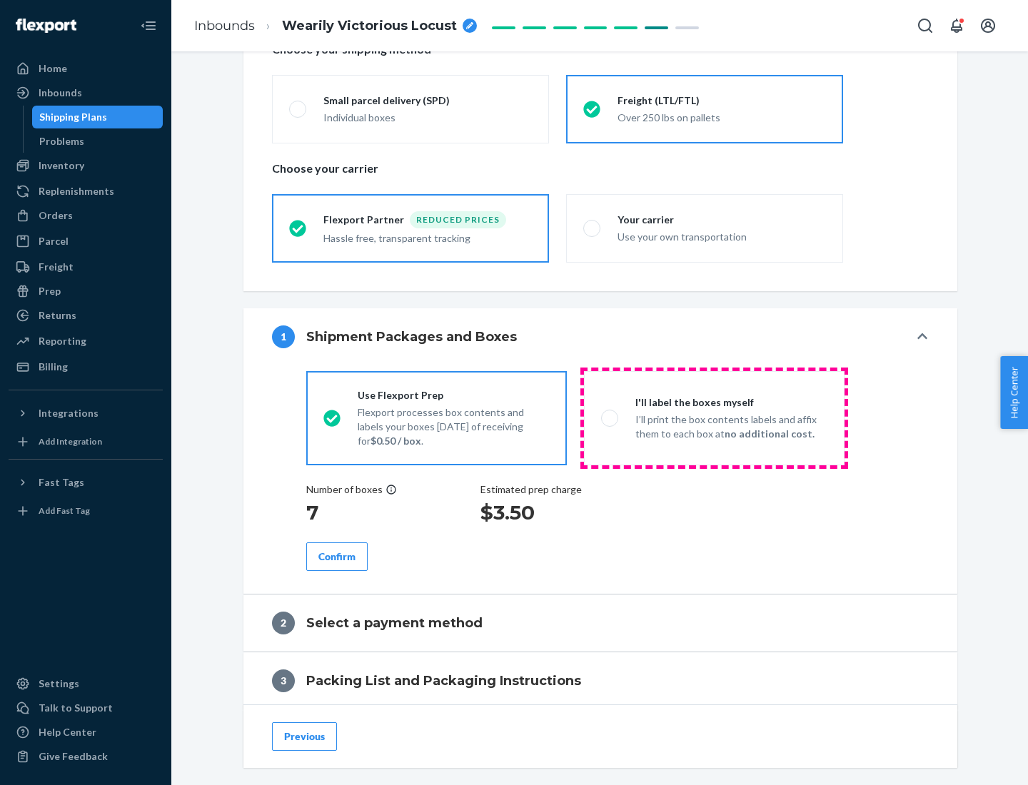
click at [714, 418] on p "I’ll print the box contents labels and affix them to each box at no additional …" at bounding box center [731, 427] width 192 height 29
click at [610, 418] on input "I'll label the boxes myself I’ll print the box contents labels and affix them t…" at bounding box center [605, 417] width 9 height 9
radio input "true"
radio input "false"
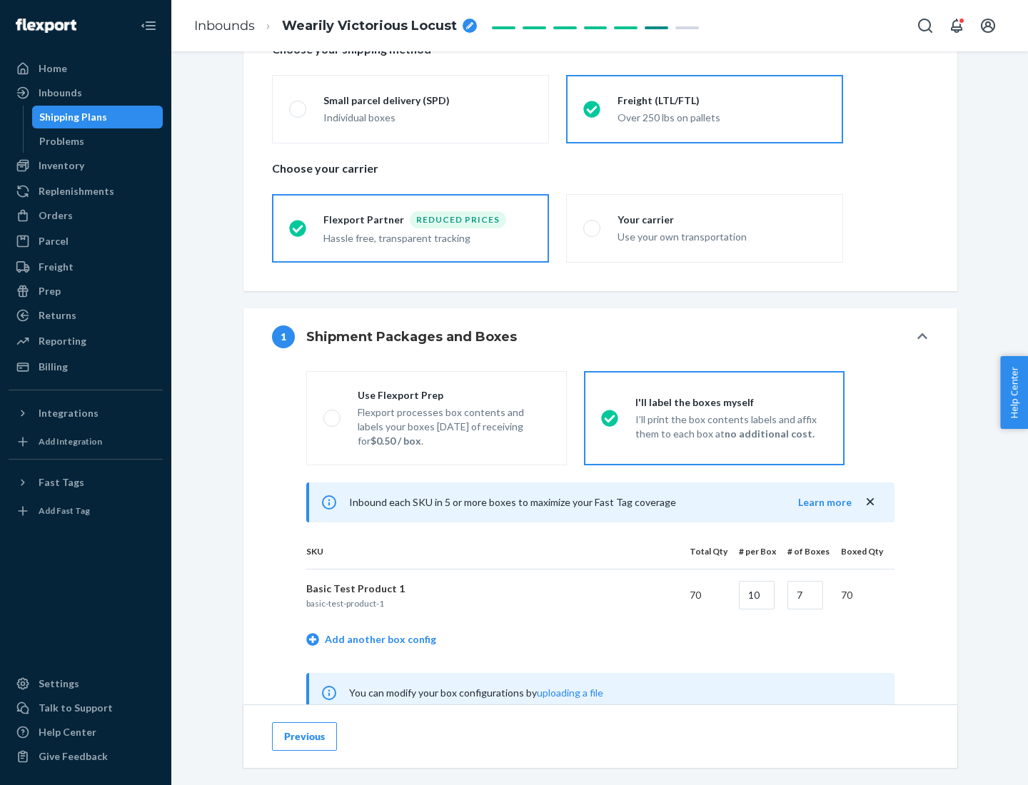
scroll to position [446, 0]
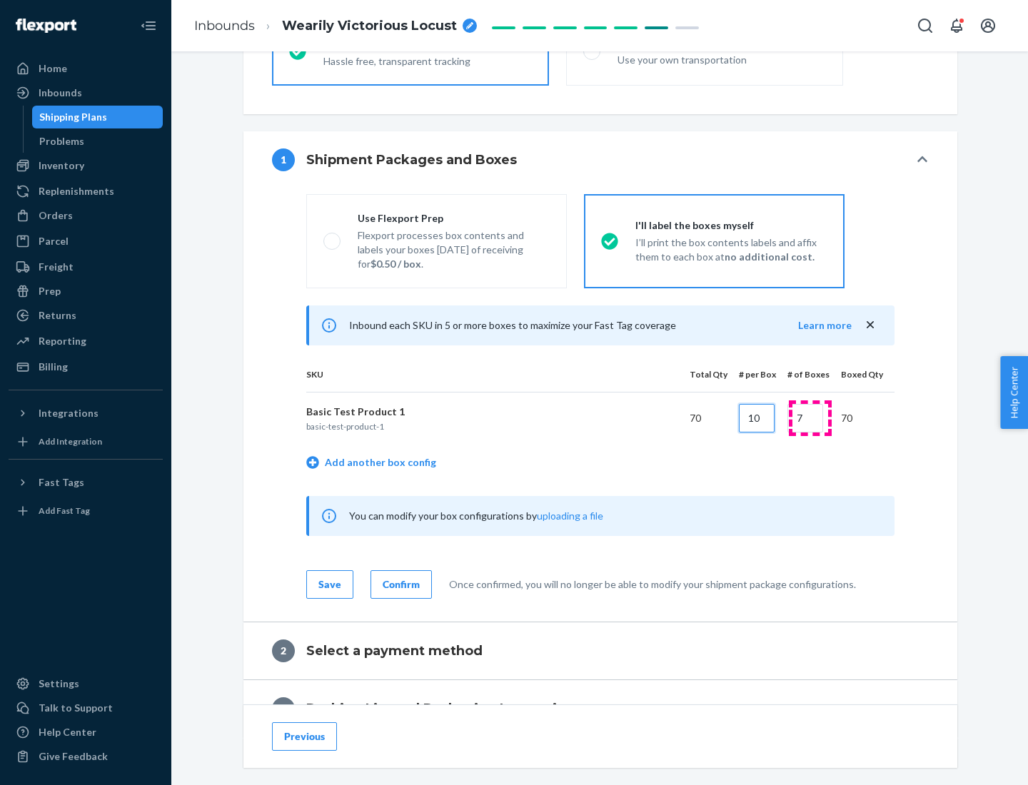
type input "10"
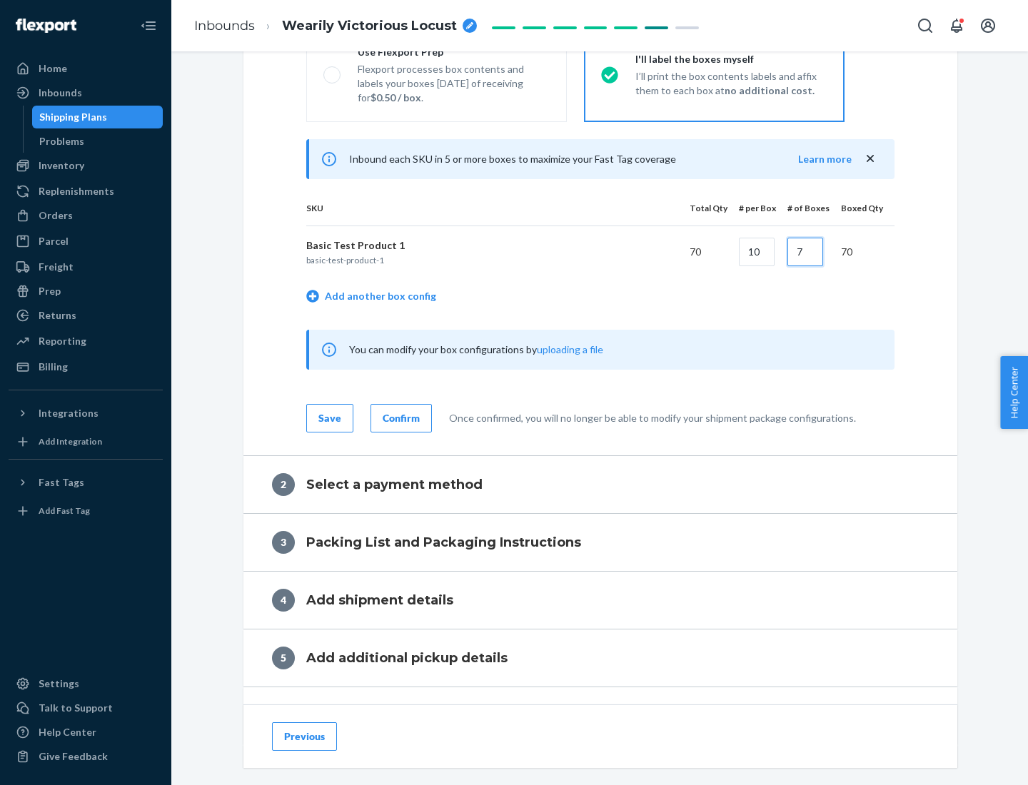
type input "7"
click at [399, 418] on div "Confirm" at bounding box center [401, 418] width 37 height 14
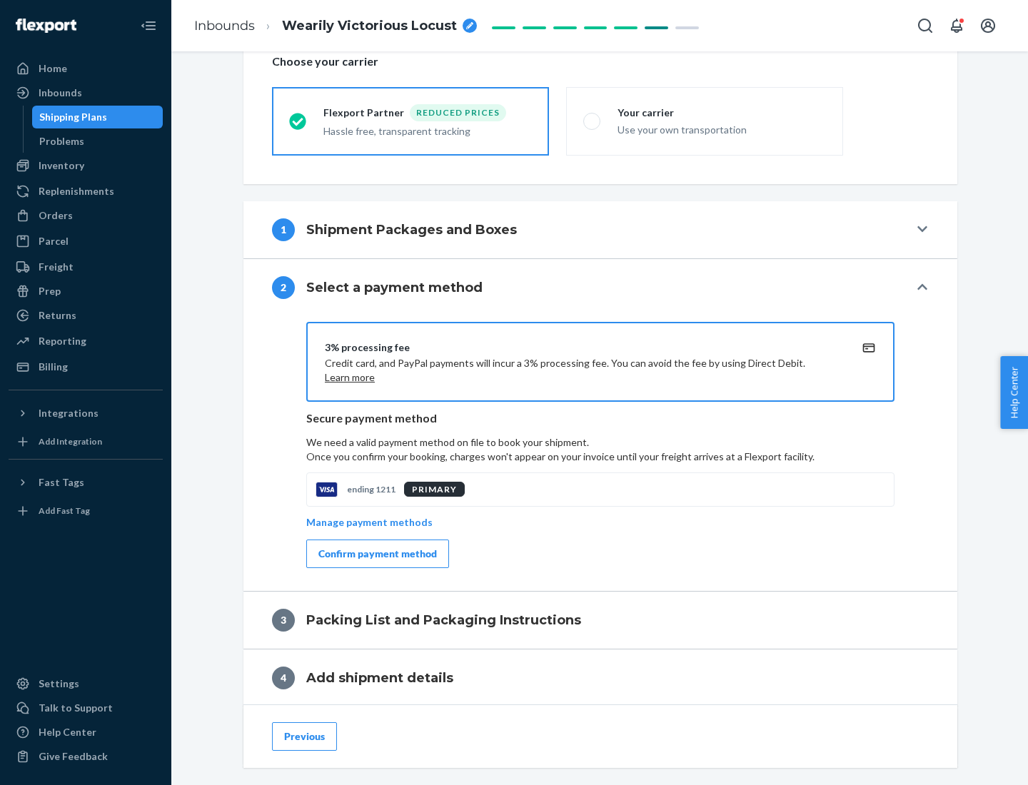
scroll to position [512, 0]
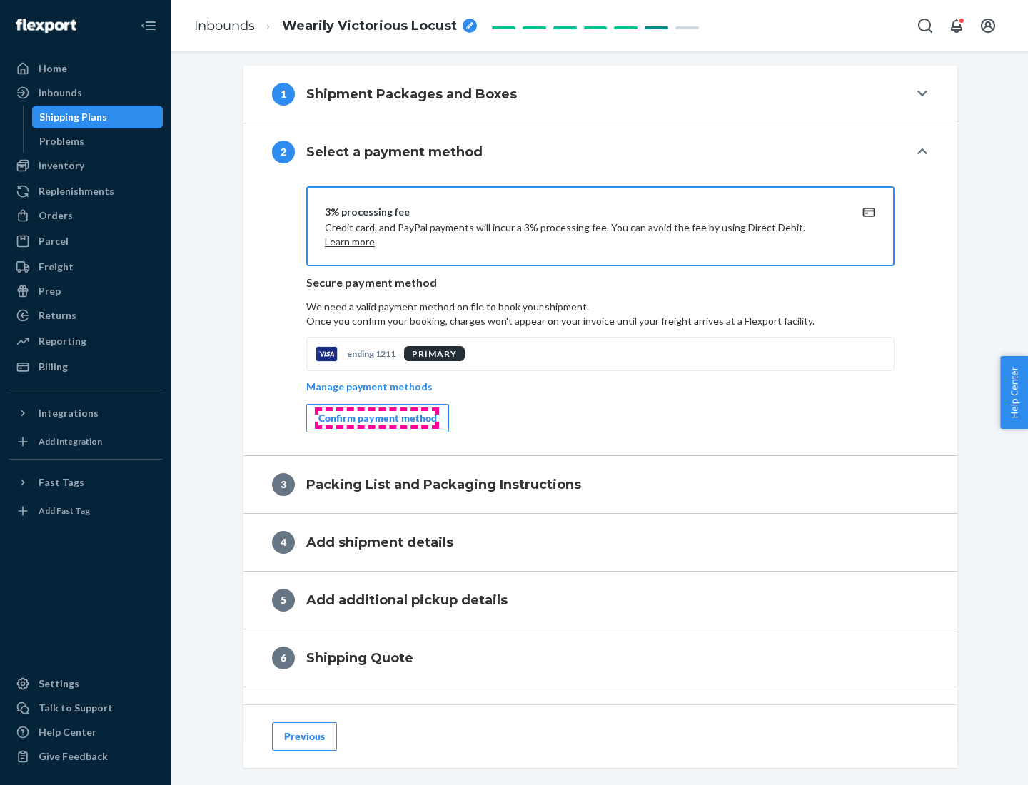
click at [376, 418] on div "Confirm payment method" at bounding box center [377, 418] width 119 height 14
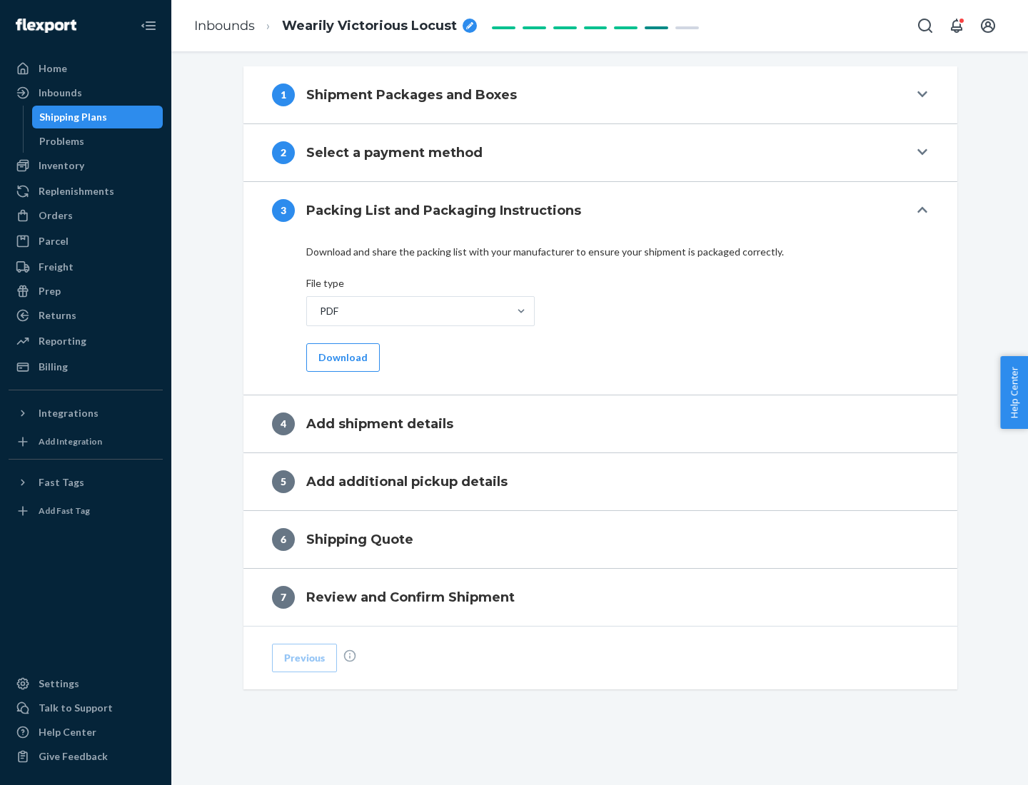
scroll to position [450, 0]
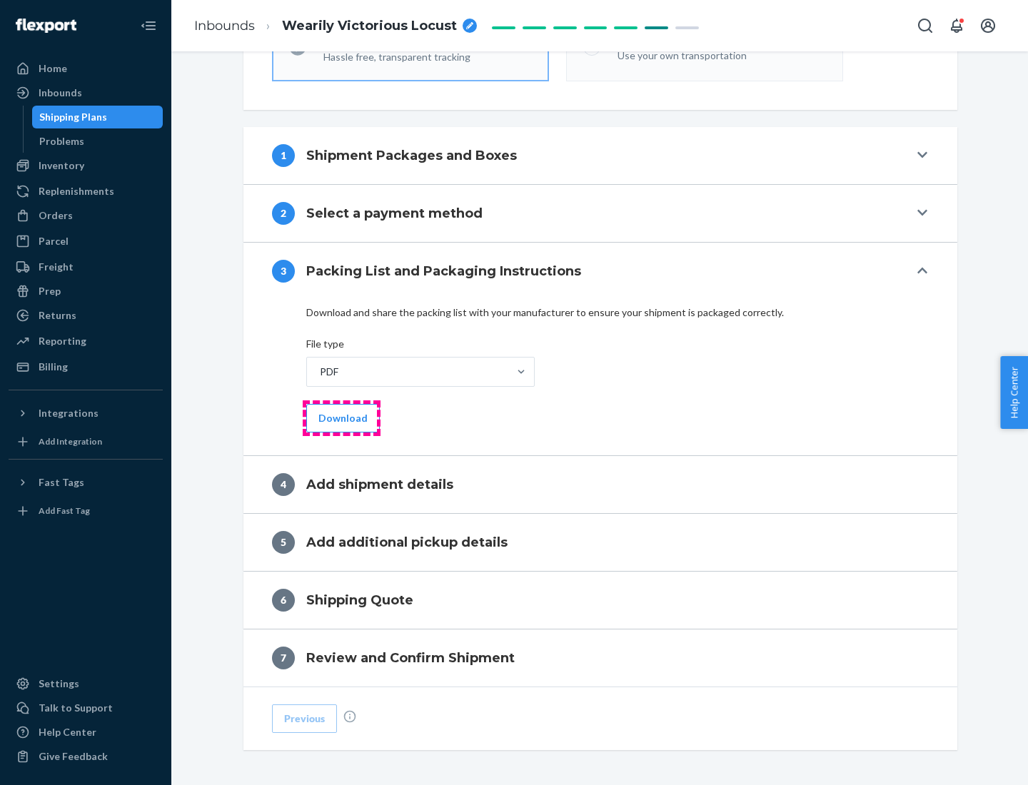
click at [341, 418] on button "Download" at bounding box center [343, 418] width 74 height 29
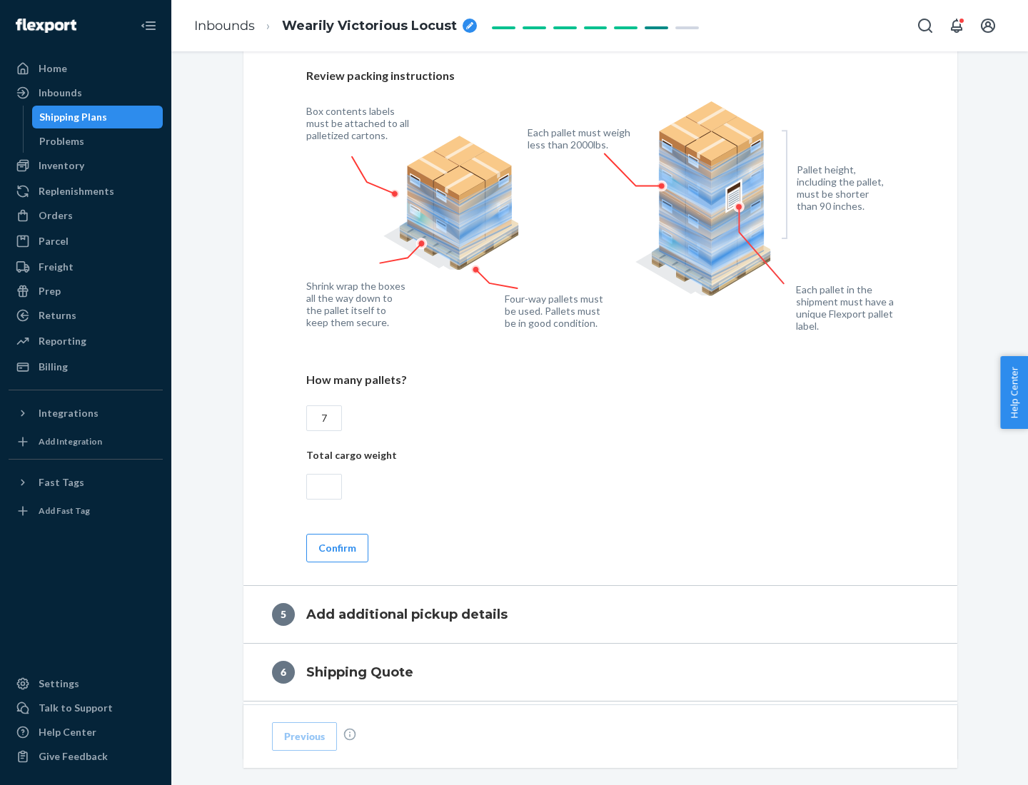
scroll to position [927, 0]
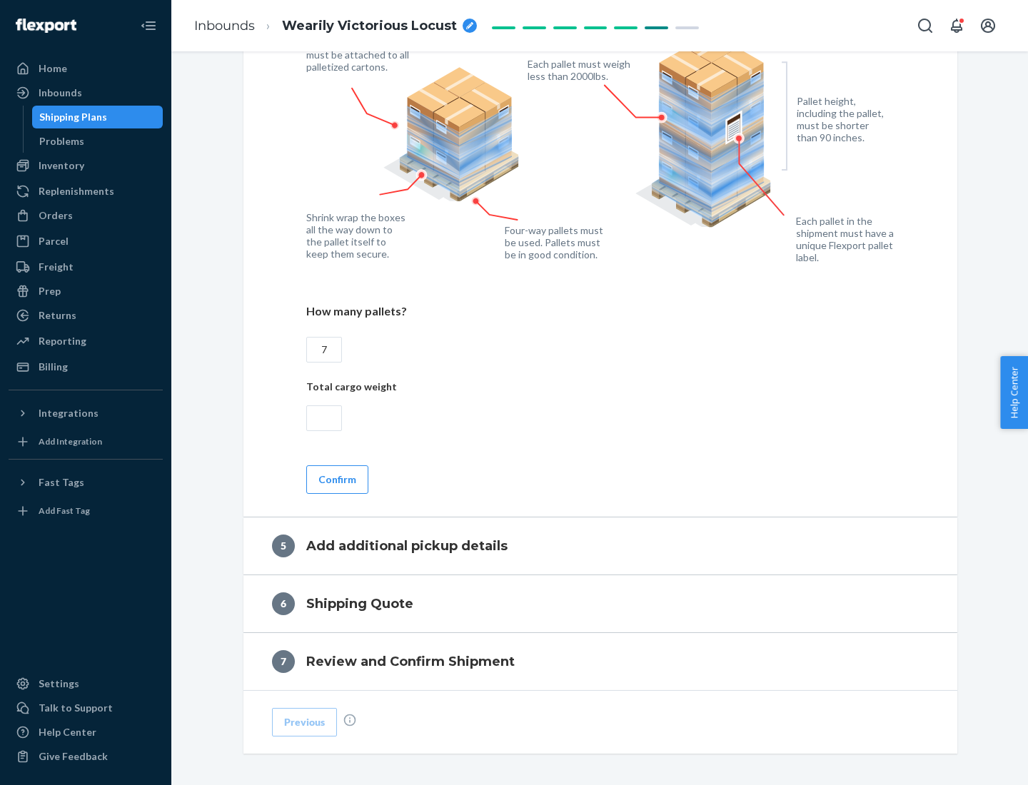
type input "7"
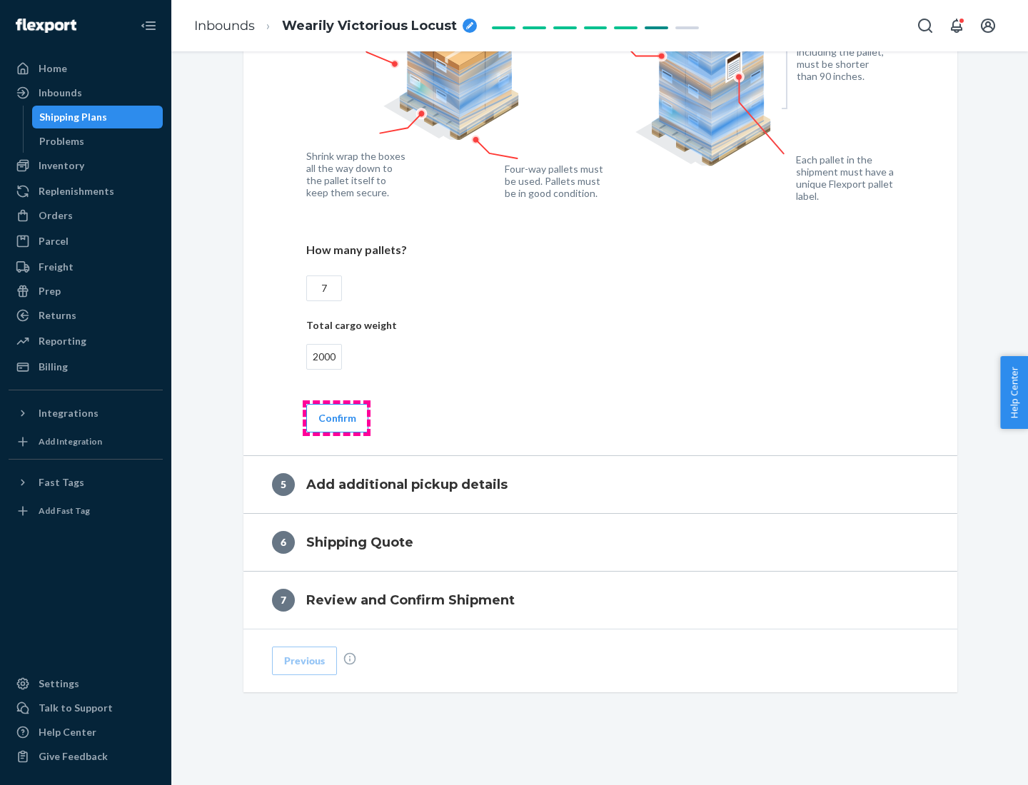
type input "2000"
click at [336, 418] on button "Confirm" at bounding box center [337, 418] width 62 height 29
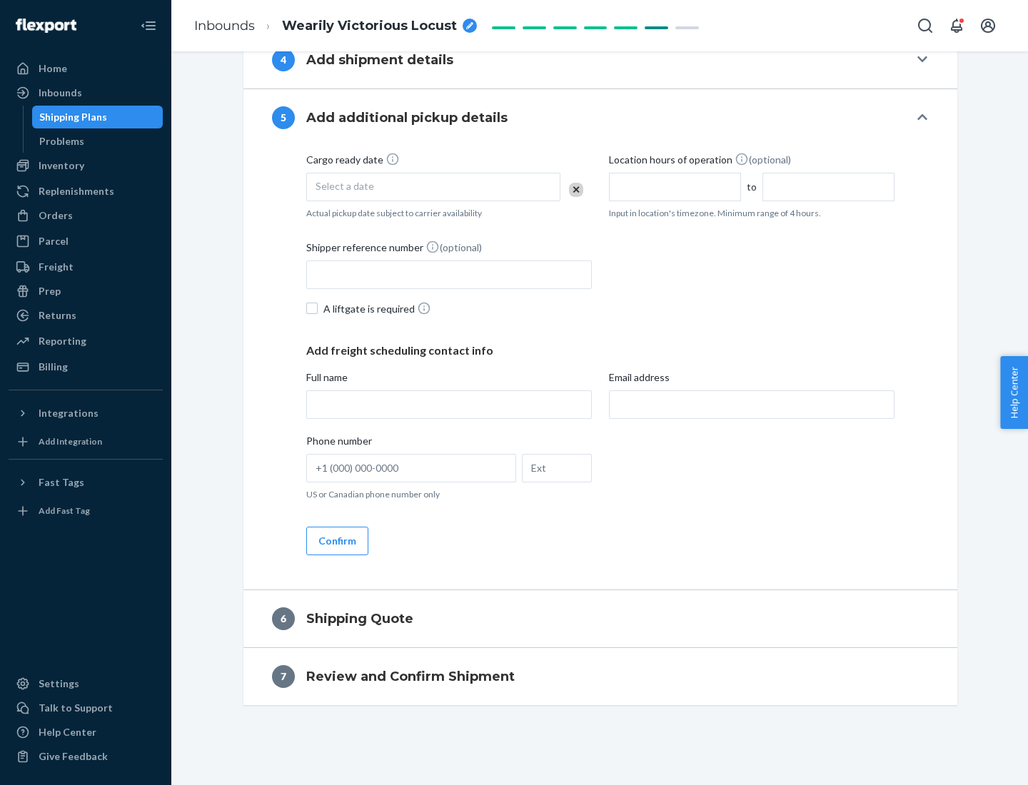
scroll to position [488, 0]
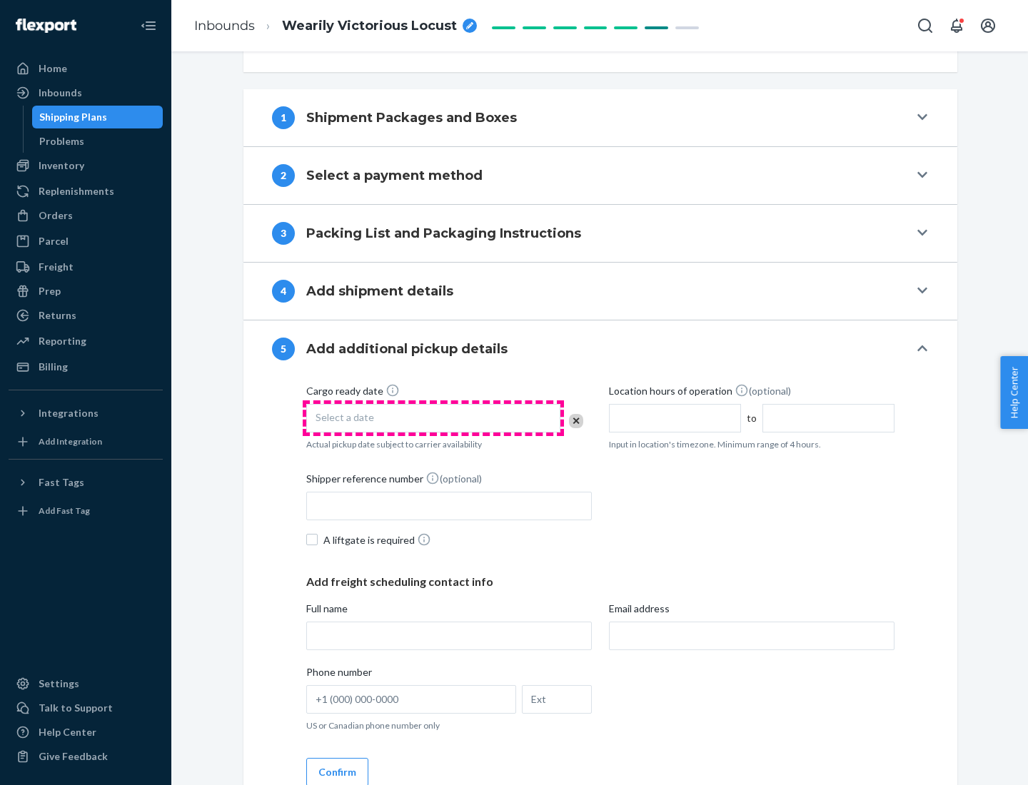
click at [433, 418] on div "Select a date" at bounding box center [433, 418] width 254 height 29
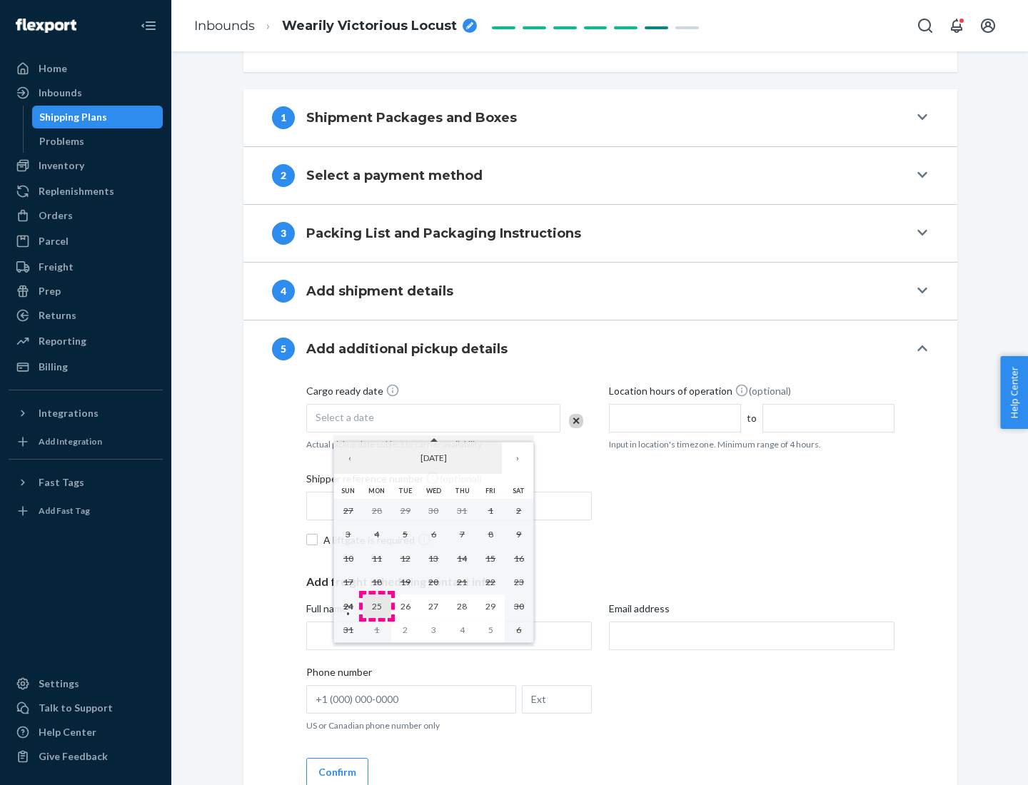
click at [376, 606] on abbr "25" at bounding box center [377, 606] width 10 height 11
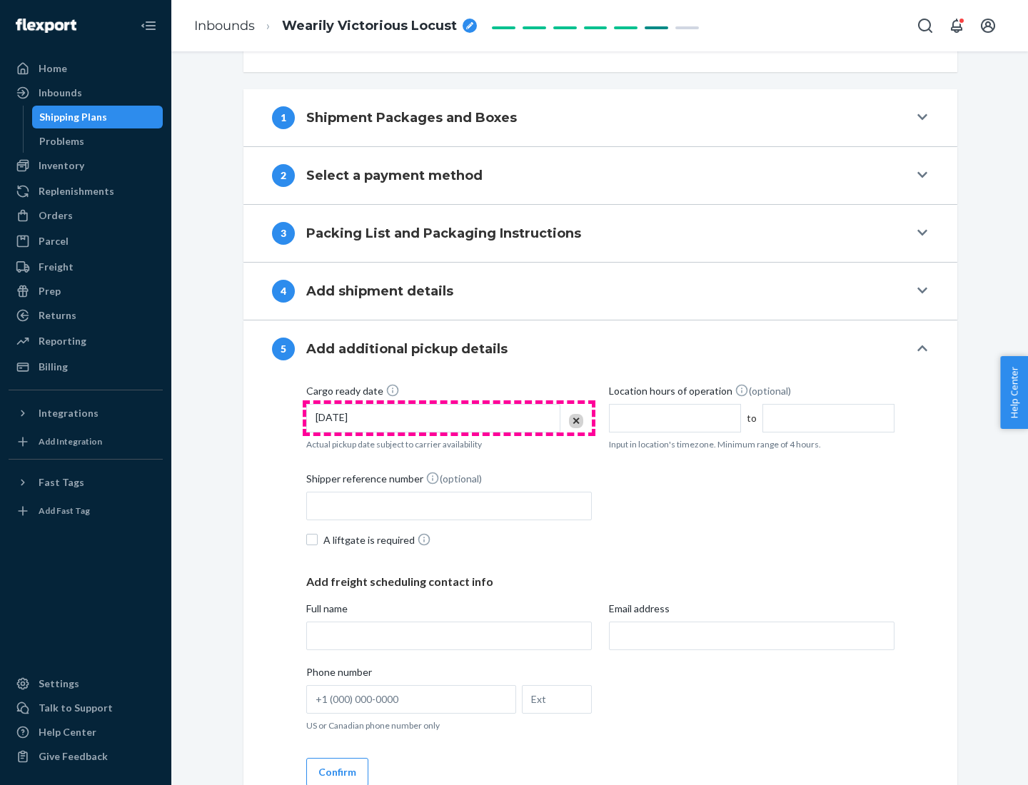
scroll to position [706, 0]
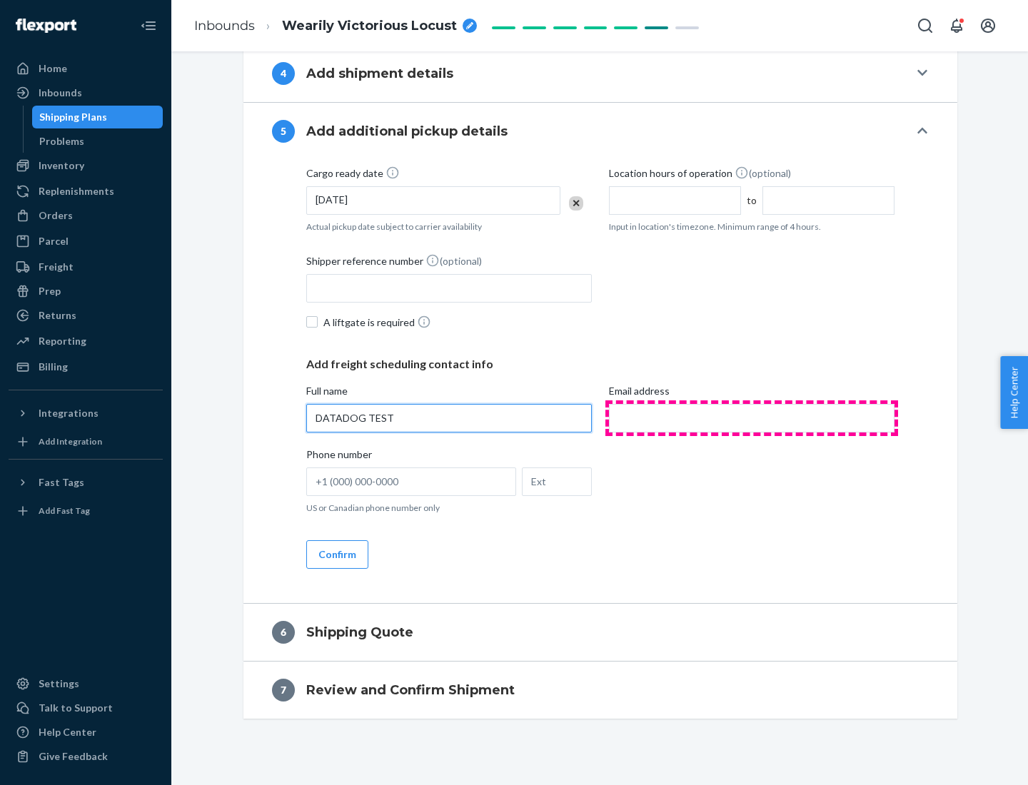
type input "DATADOG TEST"
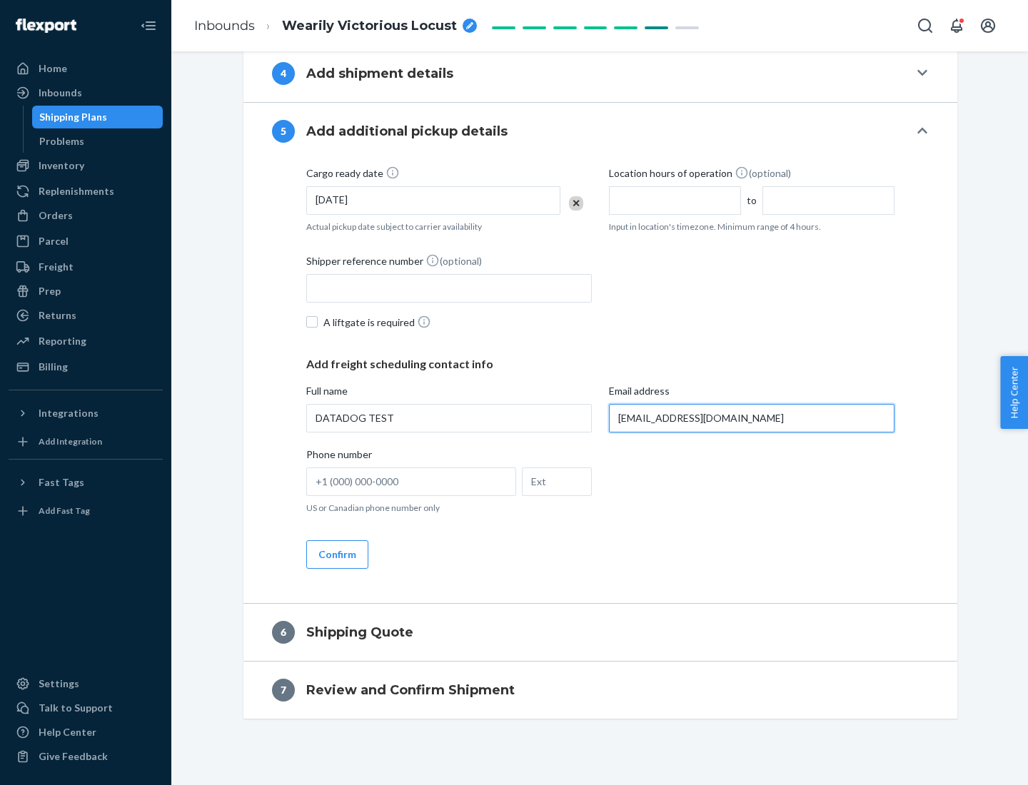
scroll to position [720, 0]
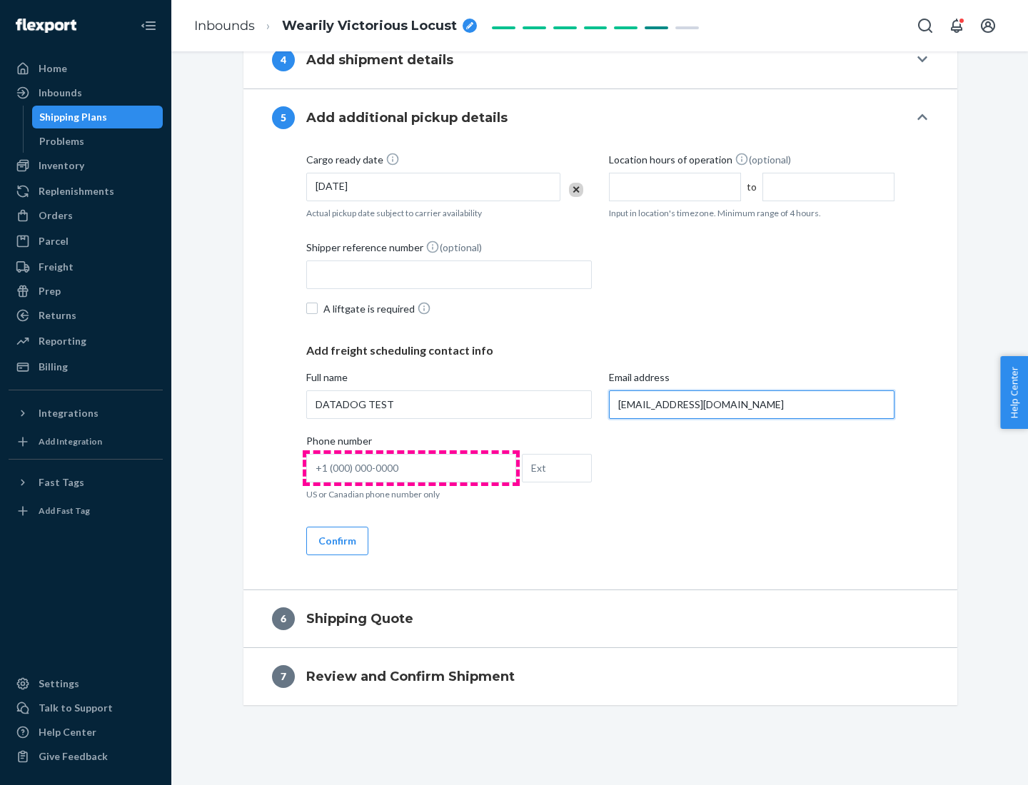
type input "[EMAIL_ADDRESS][DOMAIN_NAME]"
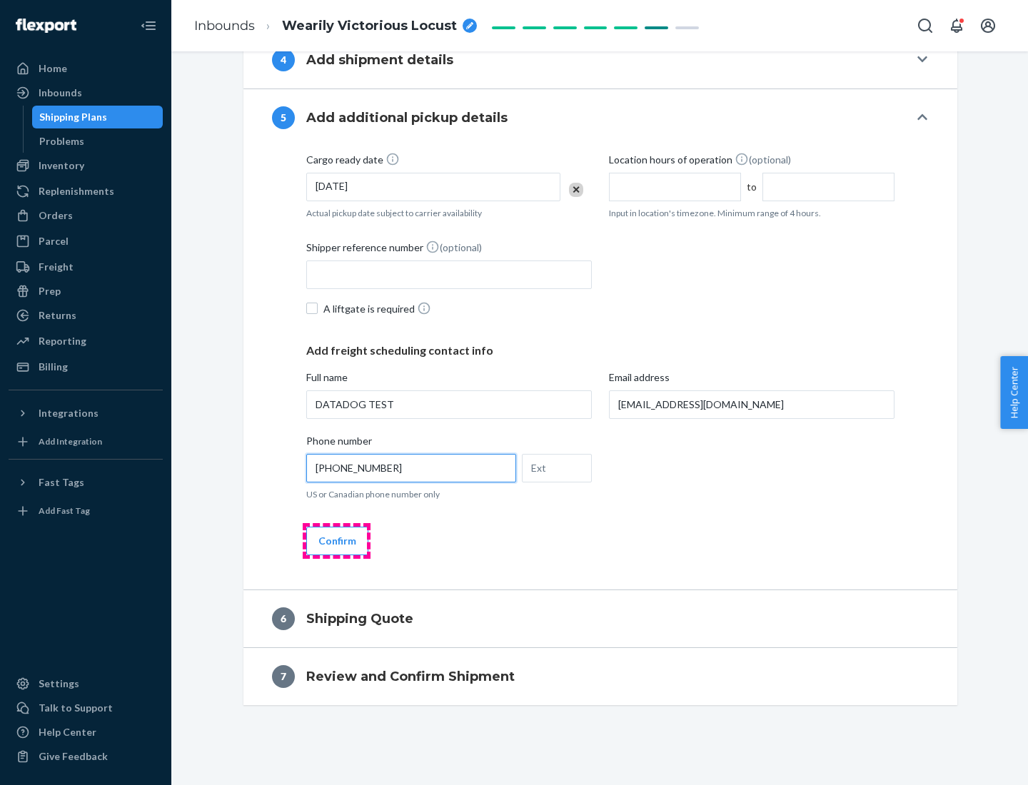
type input "[PHONE_NUMBER]"
click at [336, 540] on button "Confirm" at bounding box center [337, 541] width 62 height 29
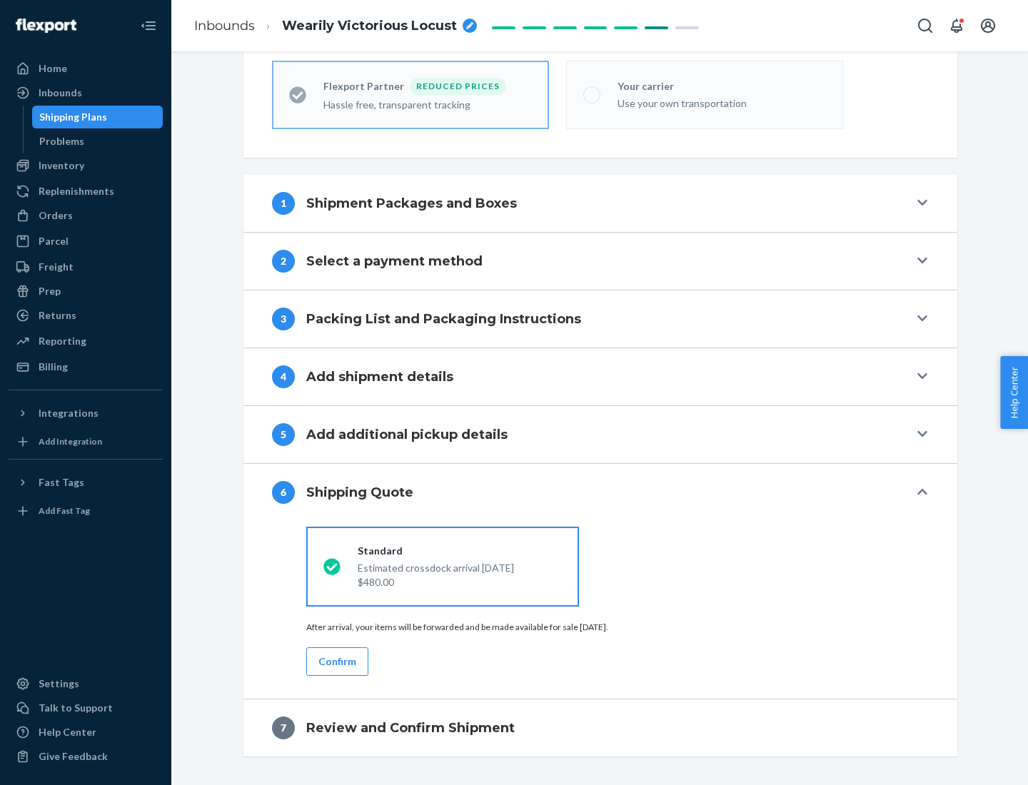
scroll to position [454, 0]
